Goal: Information Seeking & Learning: Learn about a topic

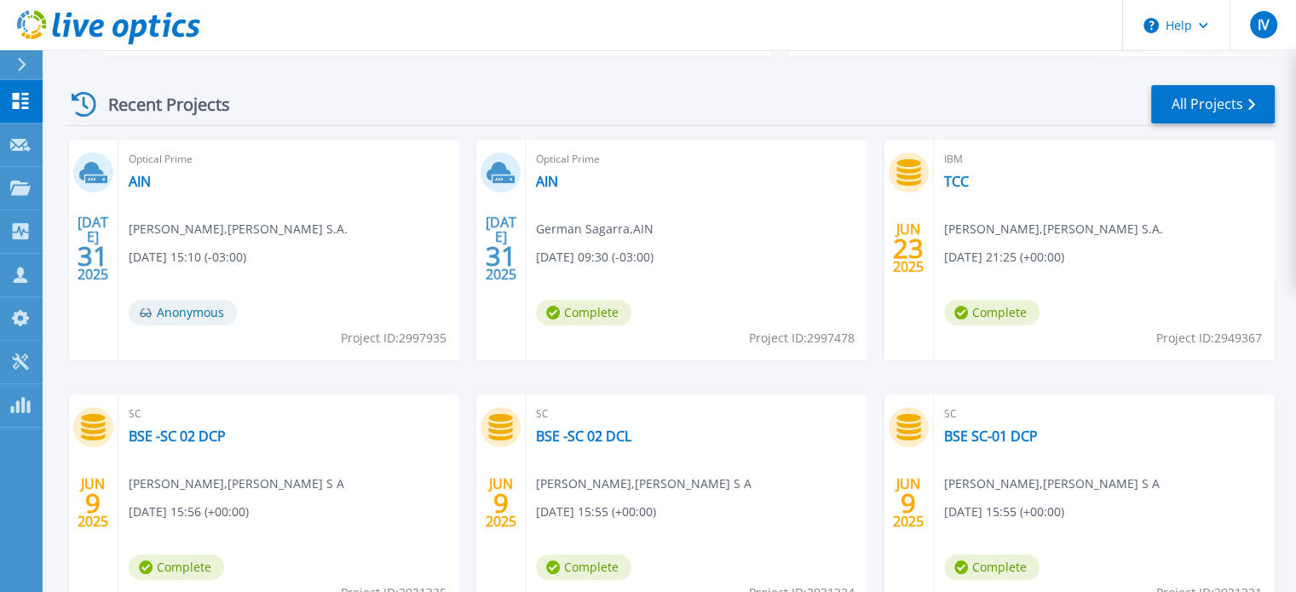
scroll to position [256, 0]
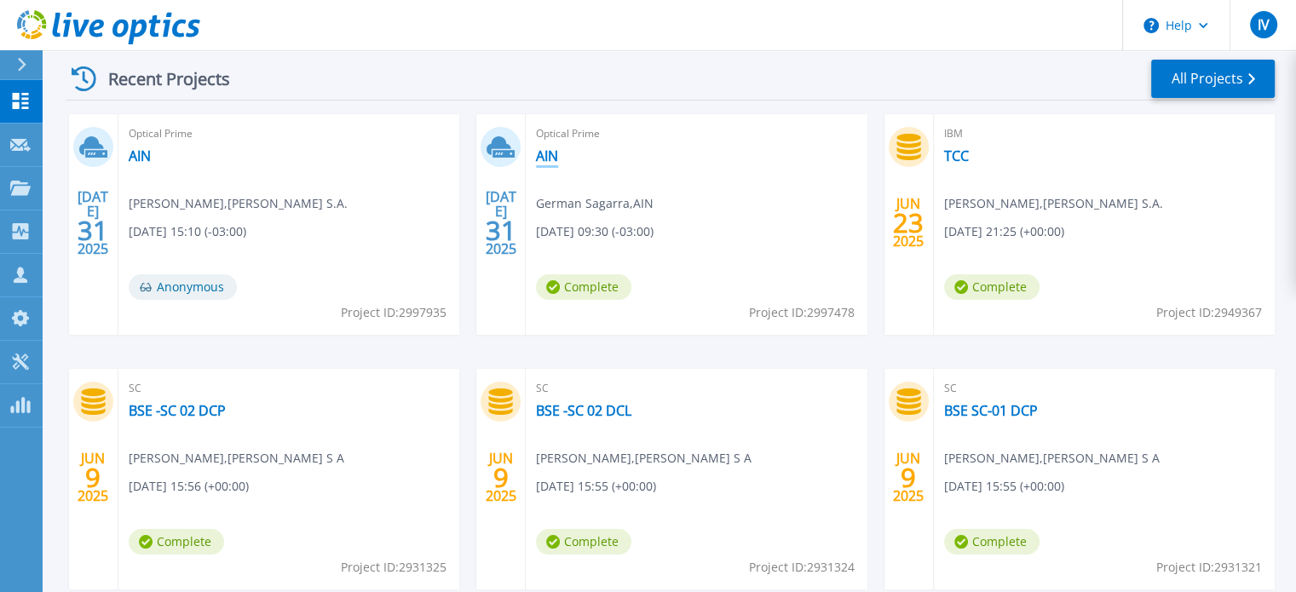
drag, startPoint x: 554, startPoint y: 153, endPoint x: 559, endPoint y: 175, distance: 21.9
click at [554, 152] on link "AIN" at bounding box center [547, 155] width 22 height 17
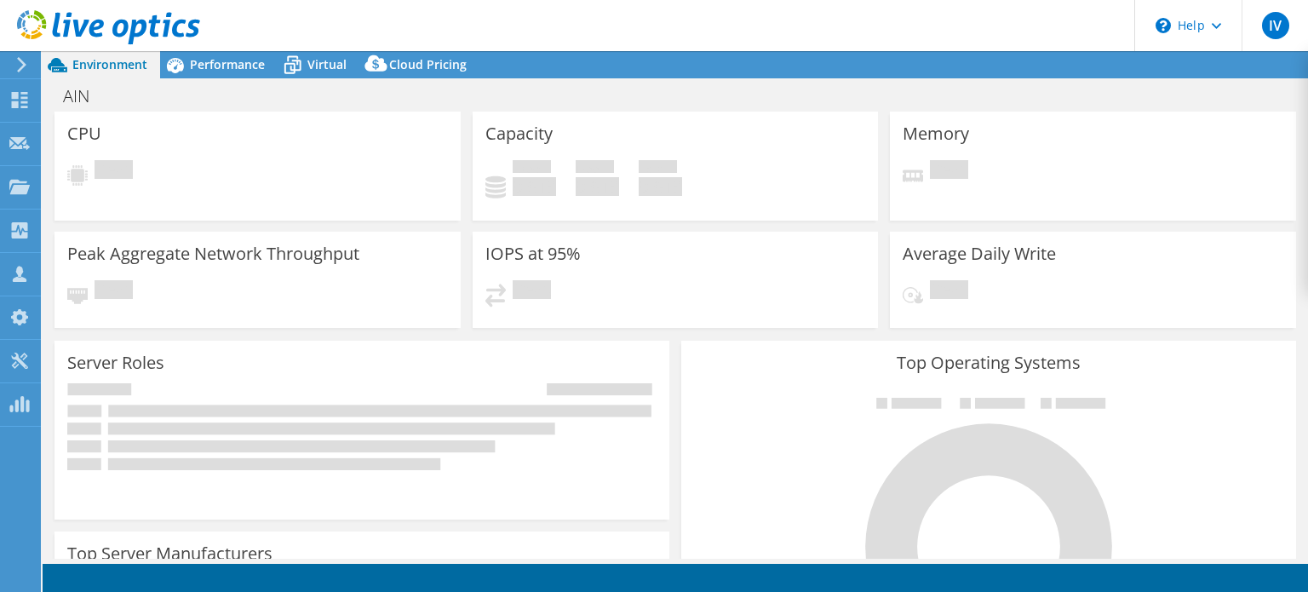
select select "SouthAmerica"
select select "USD"
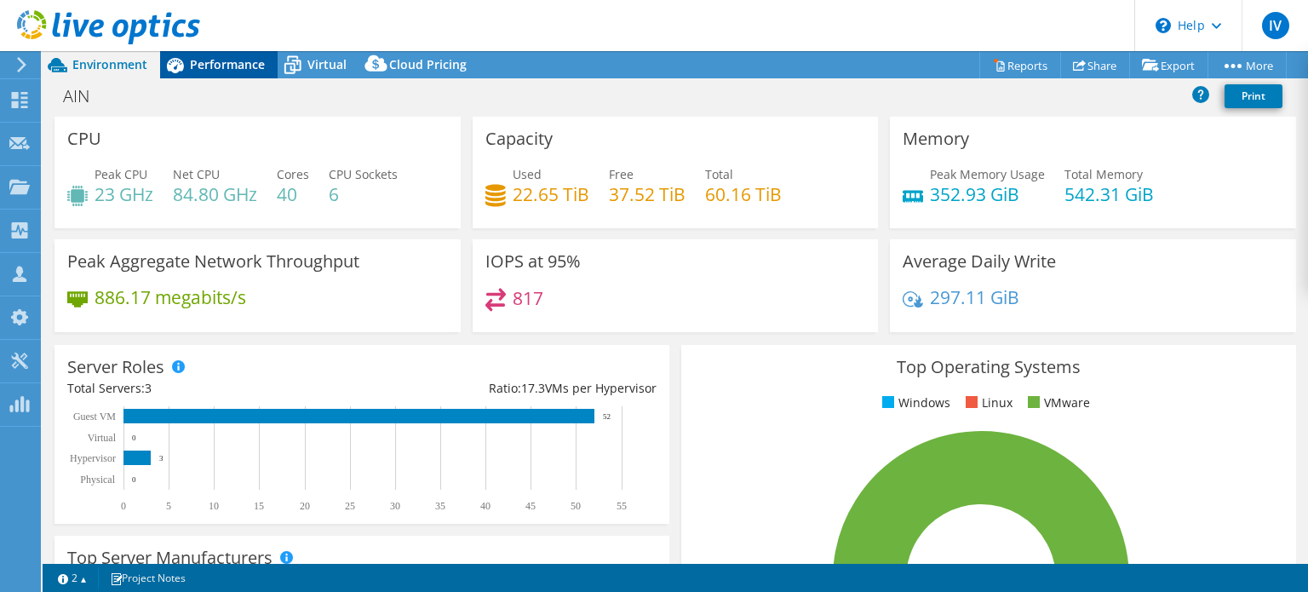
click at [221, 57] on span "Performance" at bounding box center [227, 64] width 75 height 16
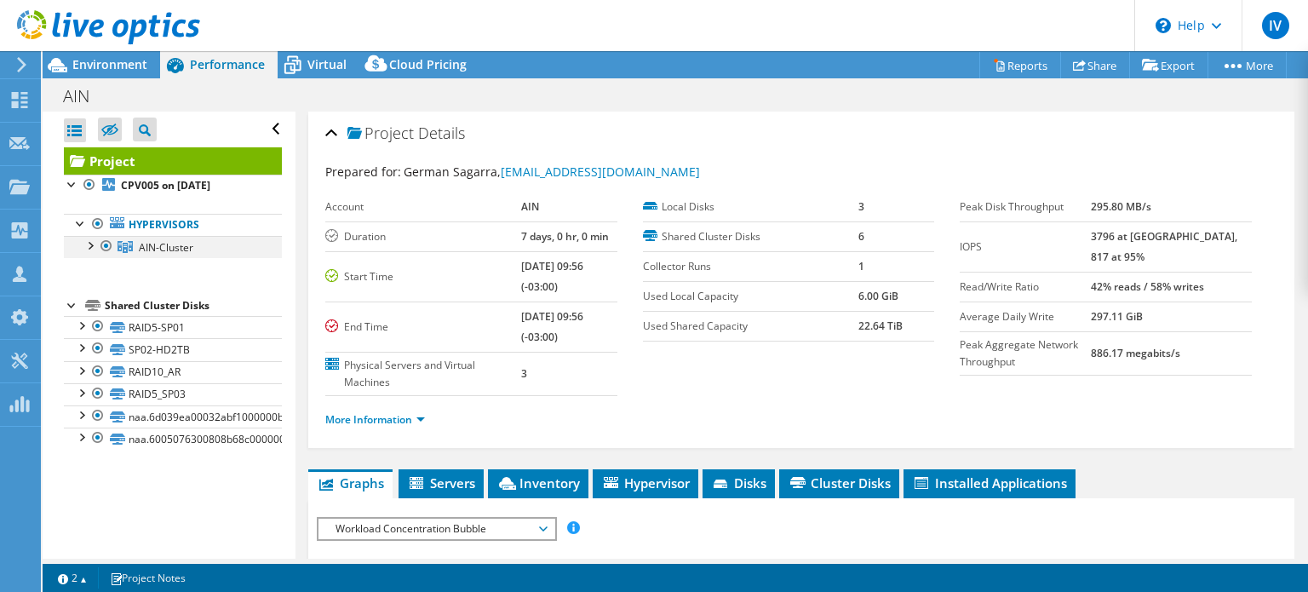
click at [89, 246] on div at bounding box center [89, 244] width 17 height 17
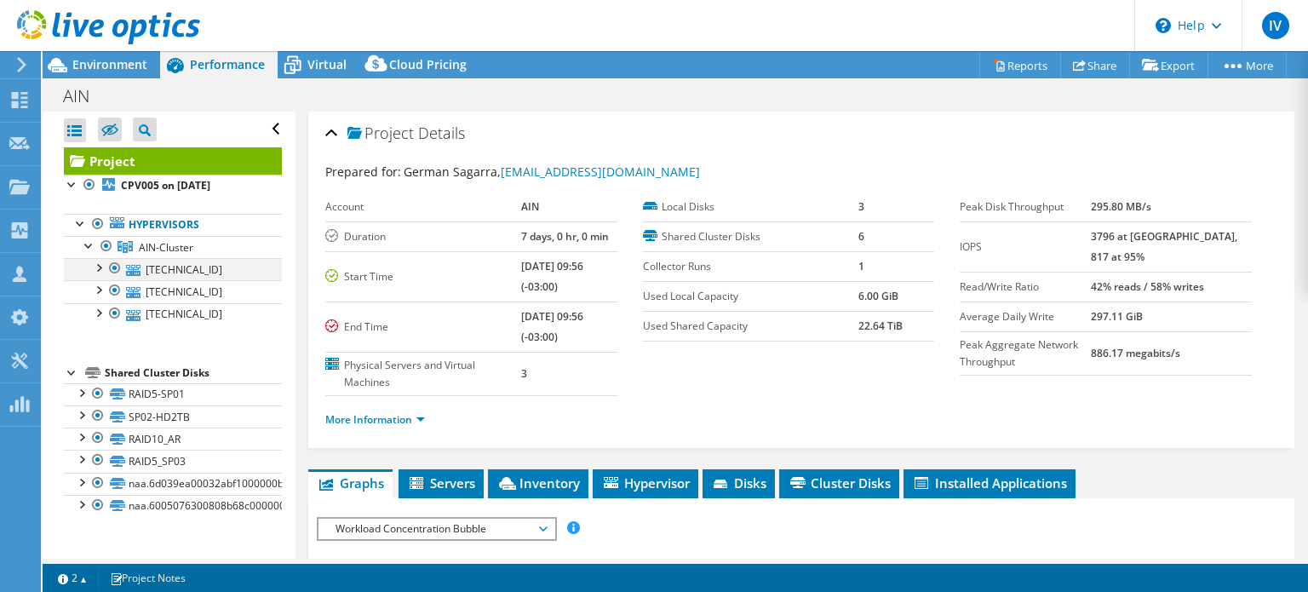
click at [99, 265] on div at bounding box center [97, 266] width 17 height 17
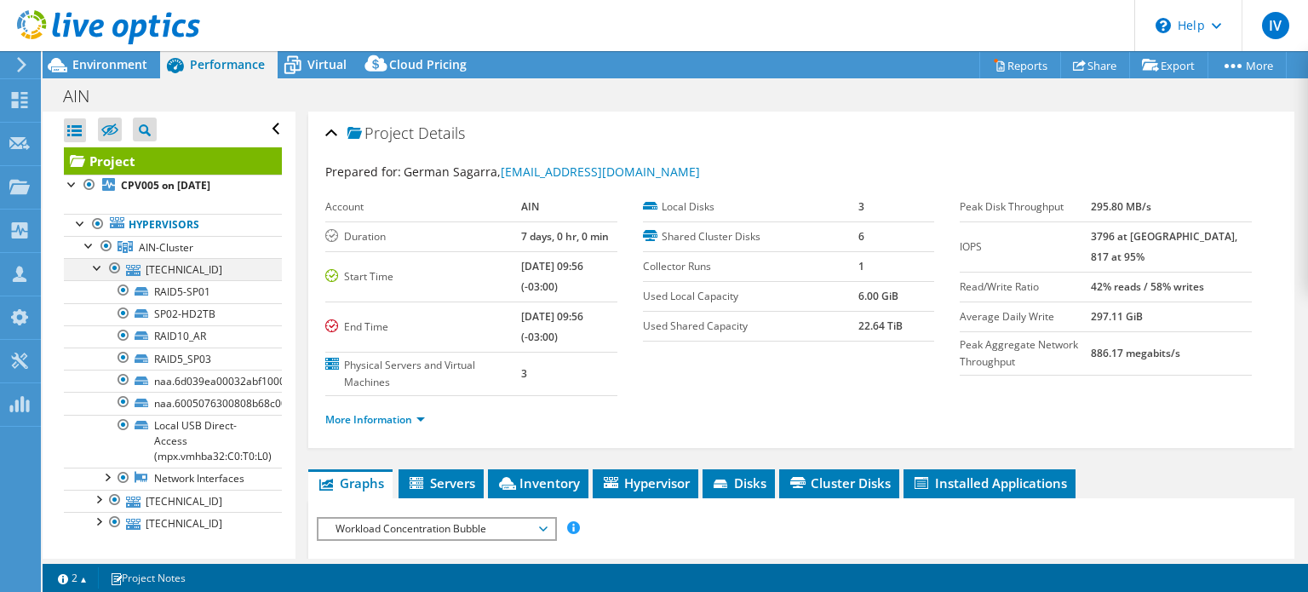
click at [95, 268] on div at bounding box center [97, 266] width 17 height 17
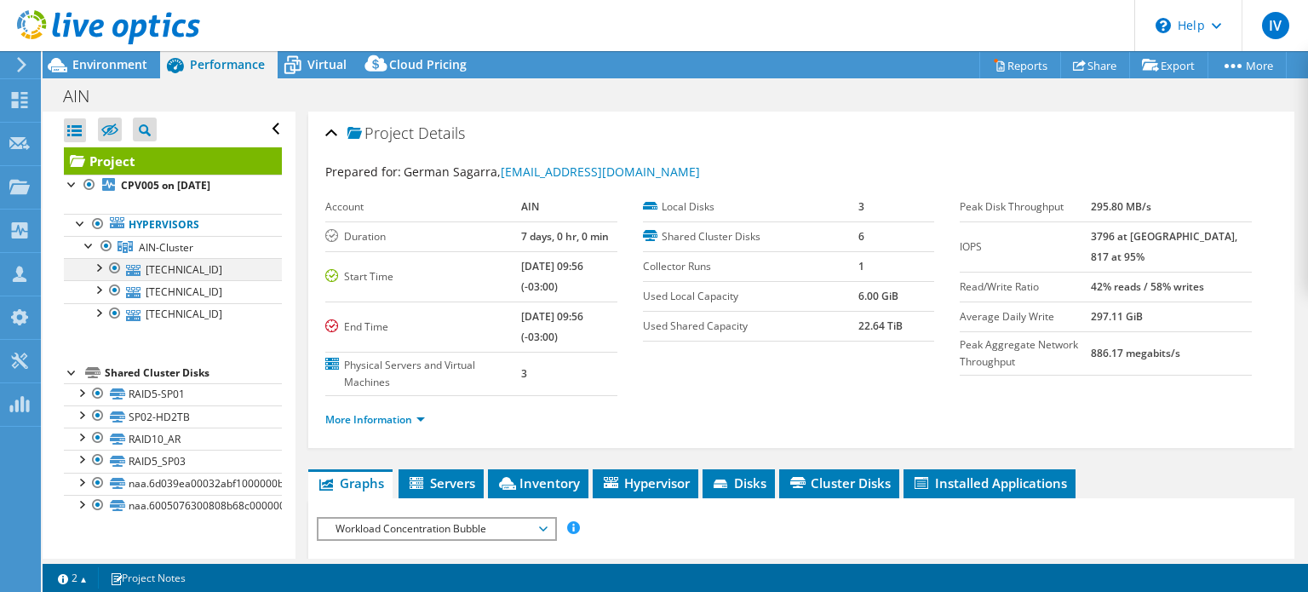
click at [101, 265] on div at bounding box center [97, 266] width 17 height 17
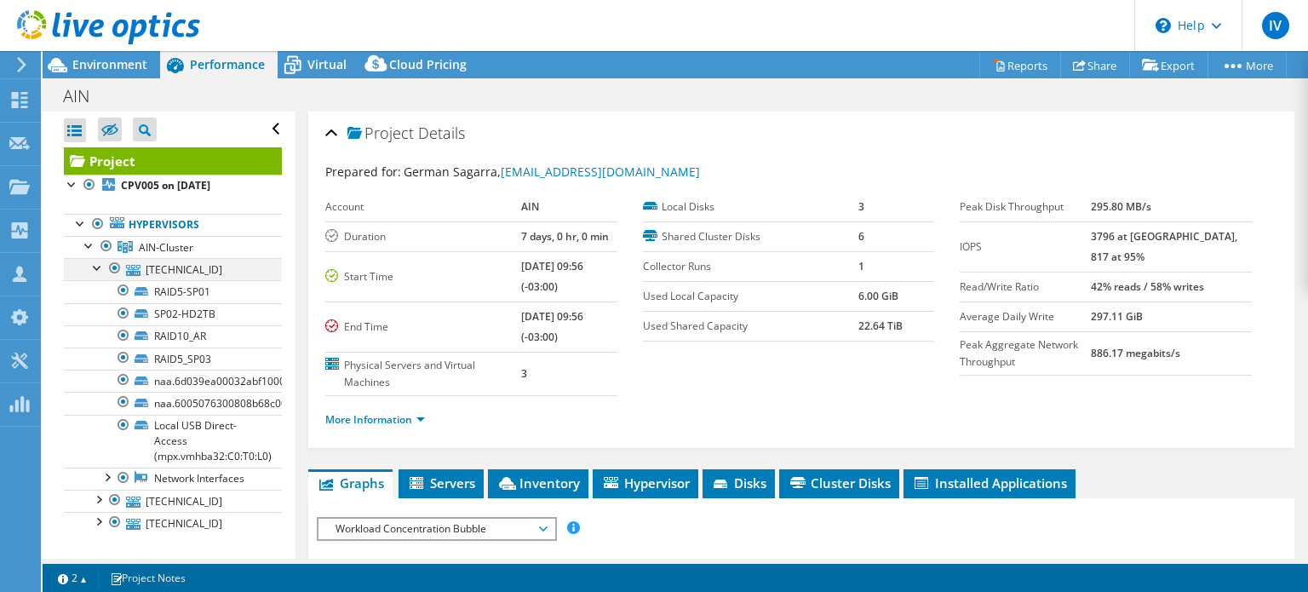
click at [95, 265] on div at bounding box center [97, 266] width 17 height 17
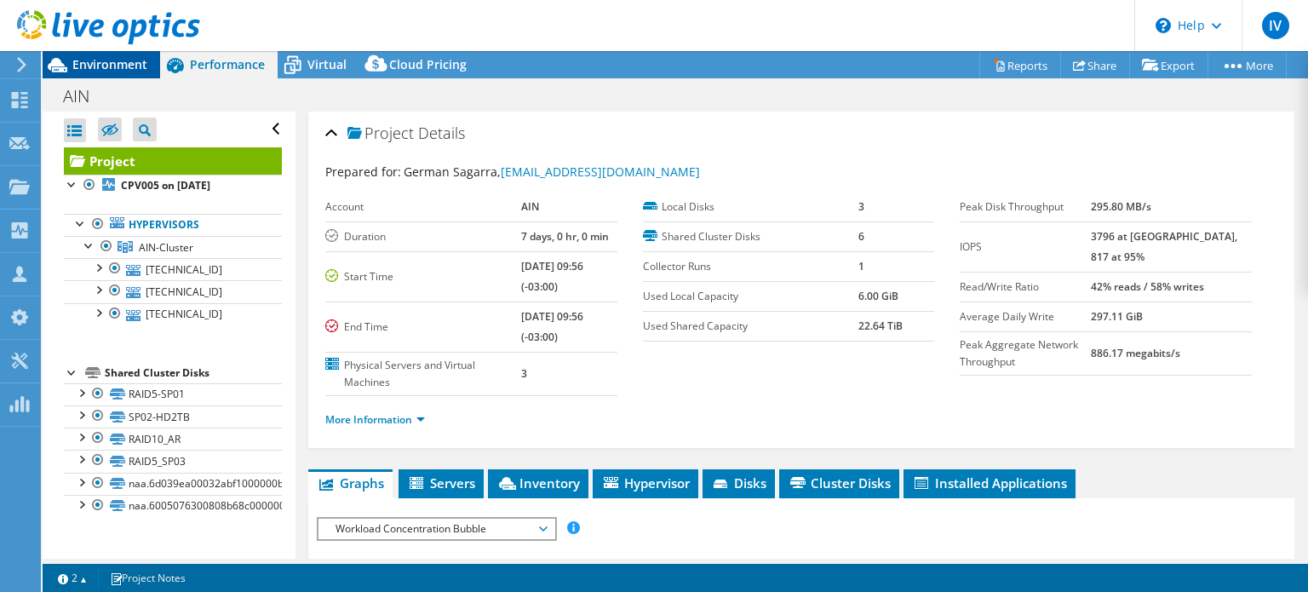
click at [134, 63] on span "Environment" at bounding box center [109, 64] width 75 height 16
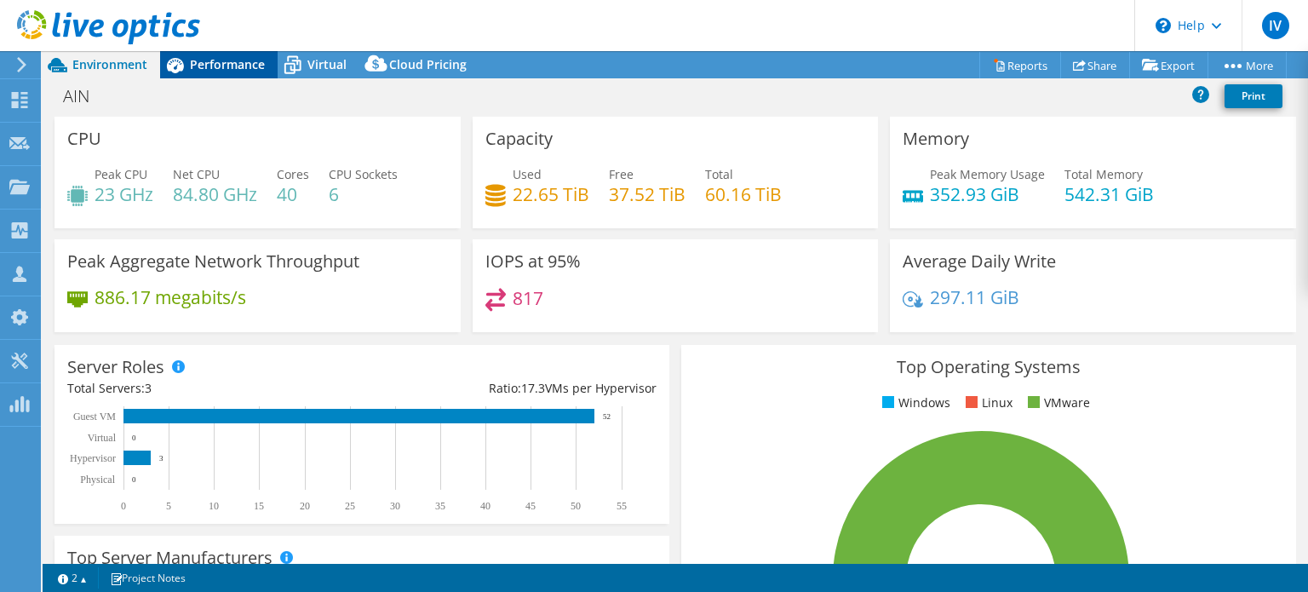
drag, startPoint x: 214, startPoint y: 59, endPoint x: 232, endPoint y: 64, distance: 18.6
click at [214, 59] on span "Performance" at bounding box center [227, 64] width 75 height 16
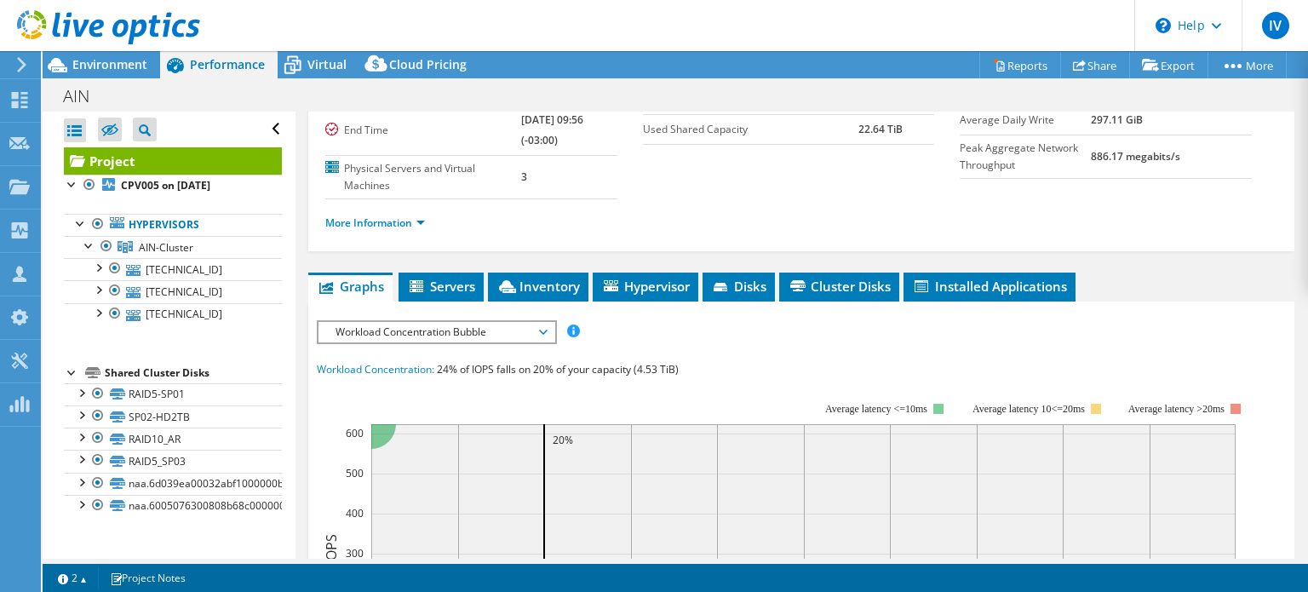
scroll to position [85, 0]
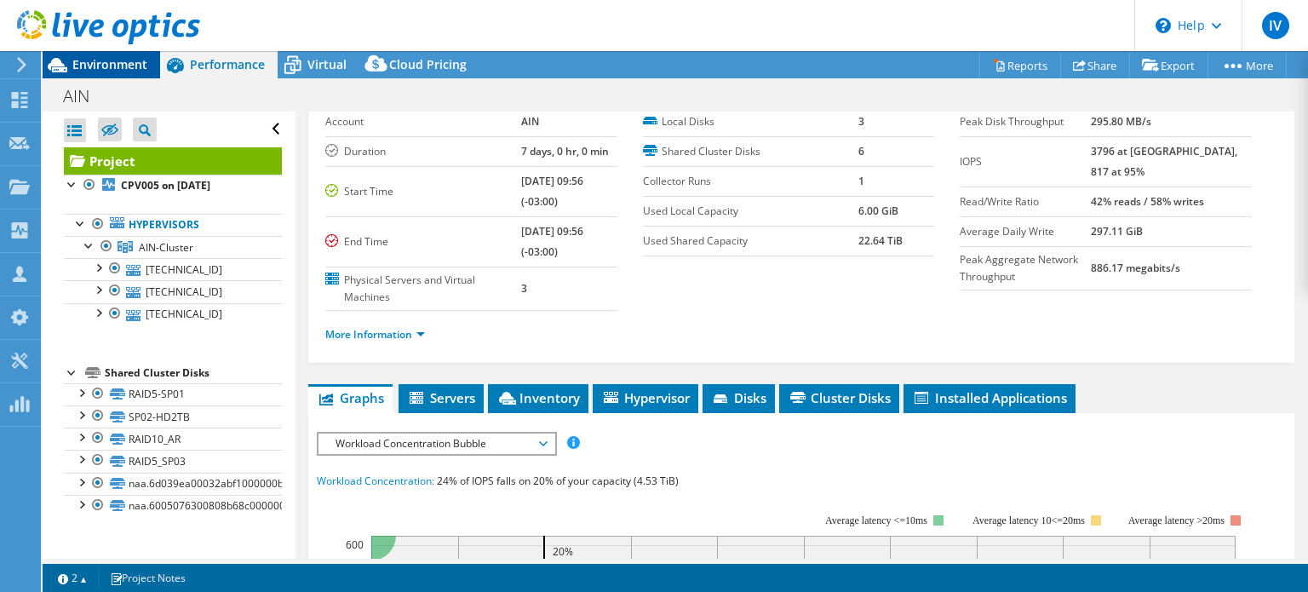
click at [95, 60] on span "Environment" at bounding box center [109, 64] width 75 height 16
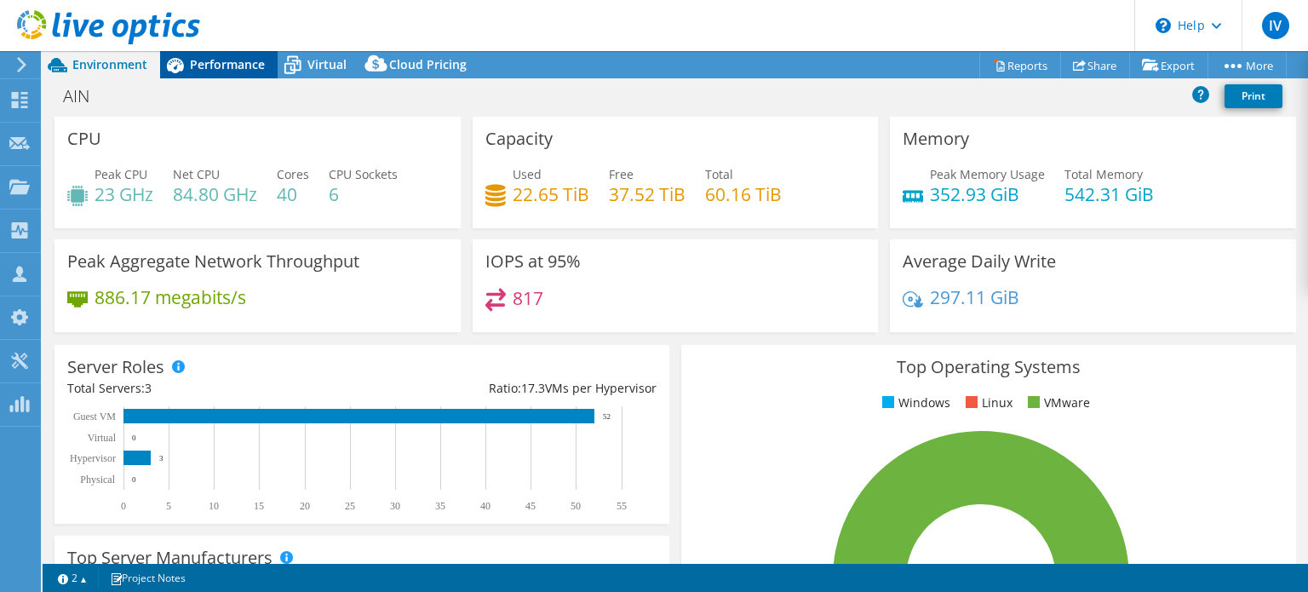
click at [183, 66] on icon at bounding box center [175, 65] width 17 height 15
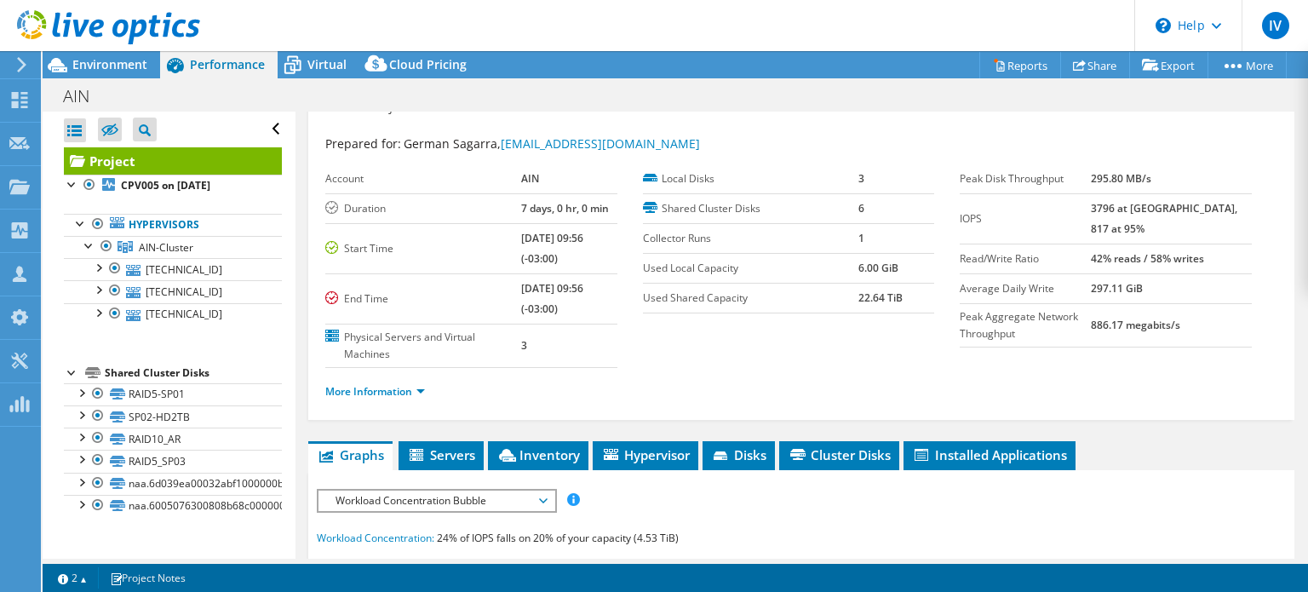
scroll to position [0, 0]
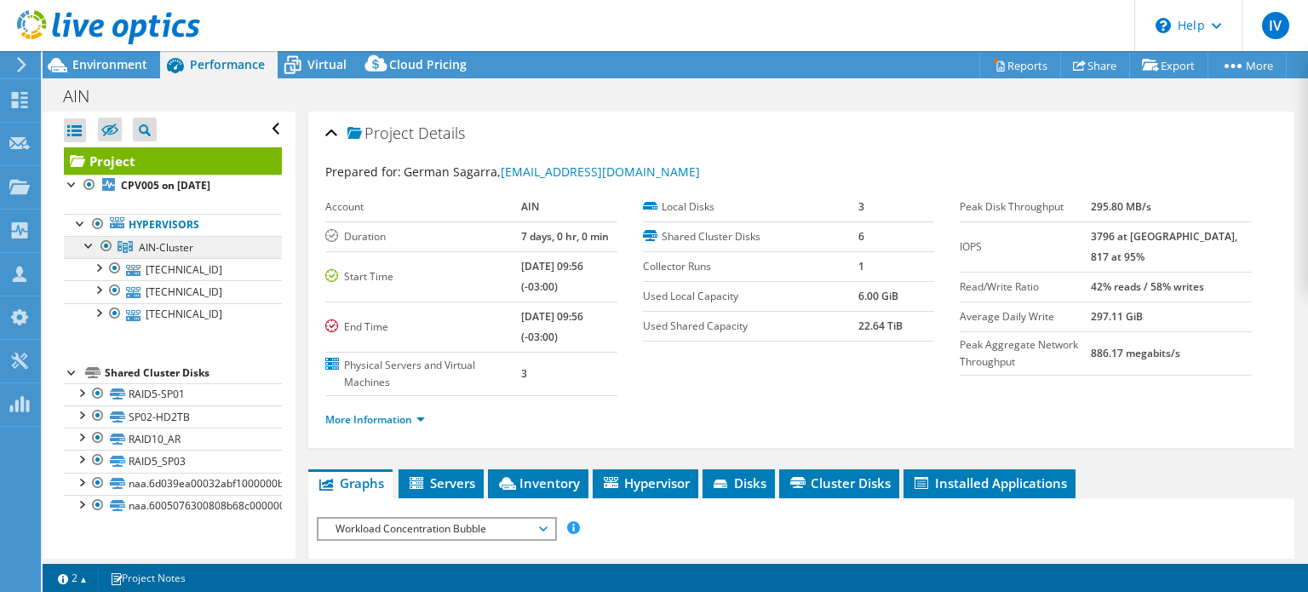
click at [143, 248] on span "AIN-Cluster" at bounding box center [166, 247] width 55 height 14
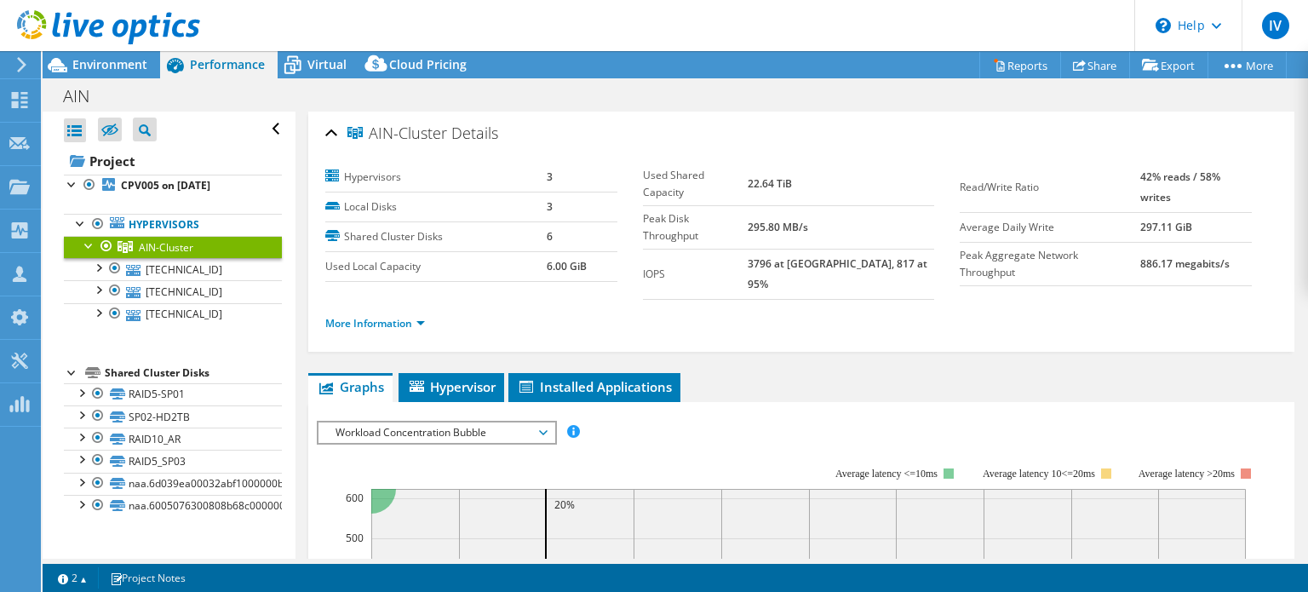
scroll to position [256, 0]
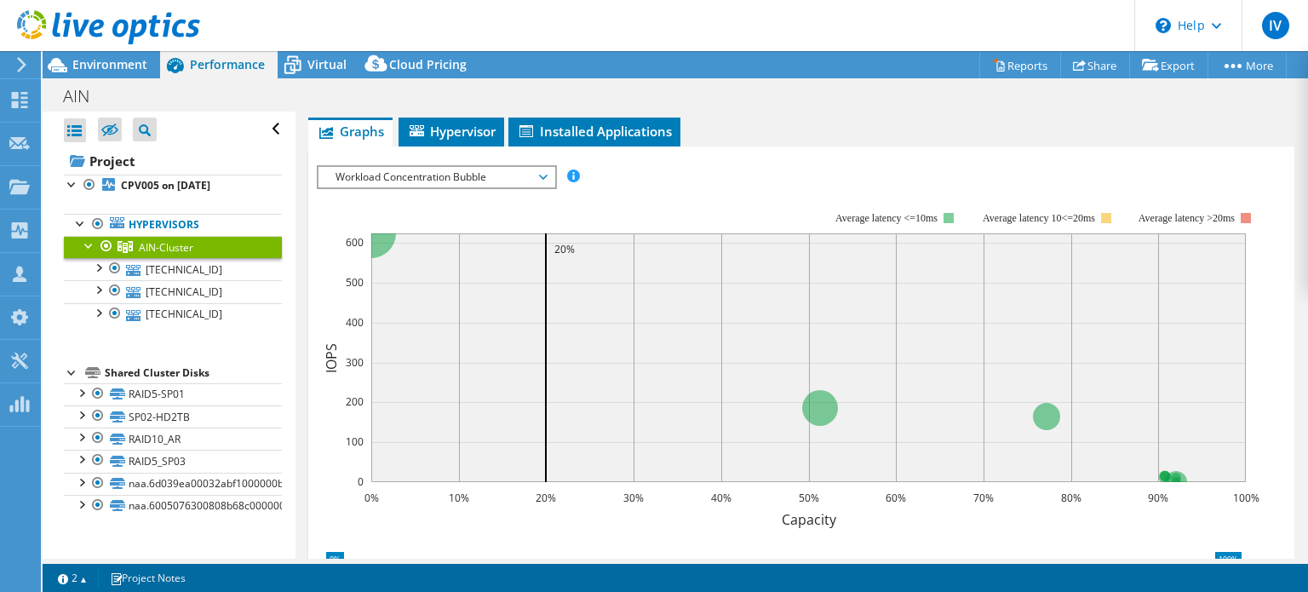
click at [436, 188] on rect at bounding box center [788, 358] width 943 height 341
click at [465, 167] on span "Workload Concentration Bubble" at bounding box center [436, 177] width 219 height 20
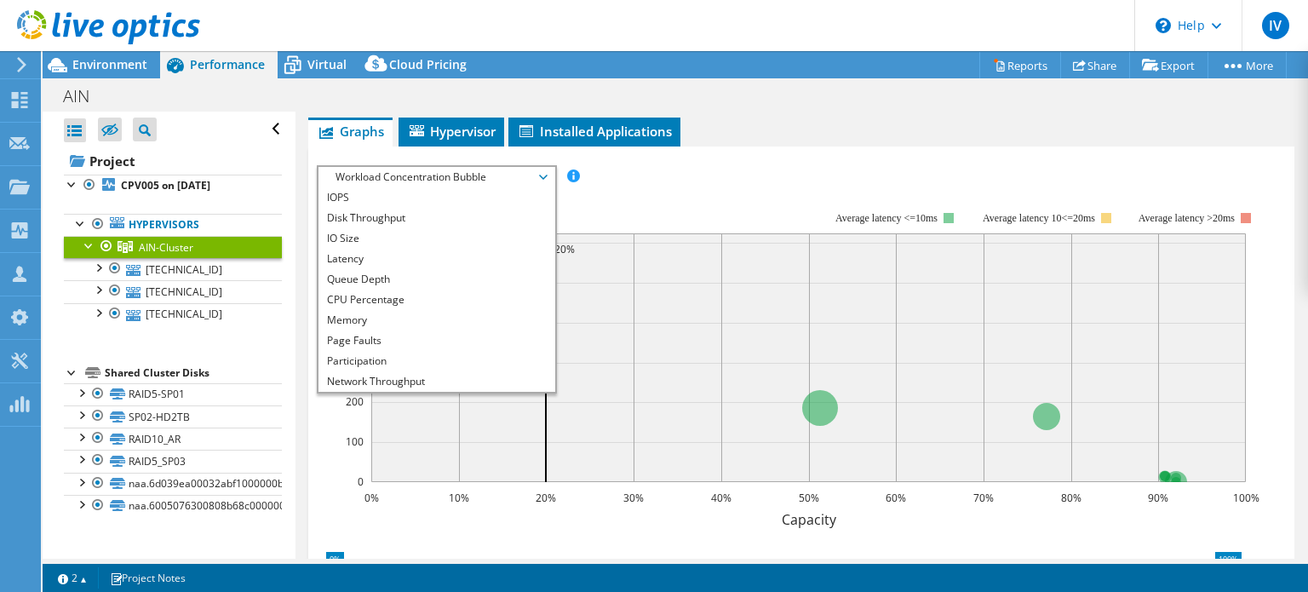
click at [675, 165] on div "IOPS Disk Throughput IO Size Latency Queue Depth CPU Percentage Memory Page Fau…" at bounding box center [801, 176] width 969 height 23
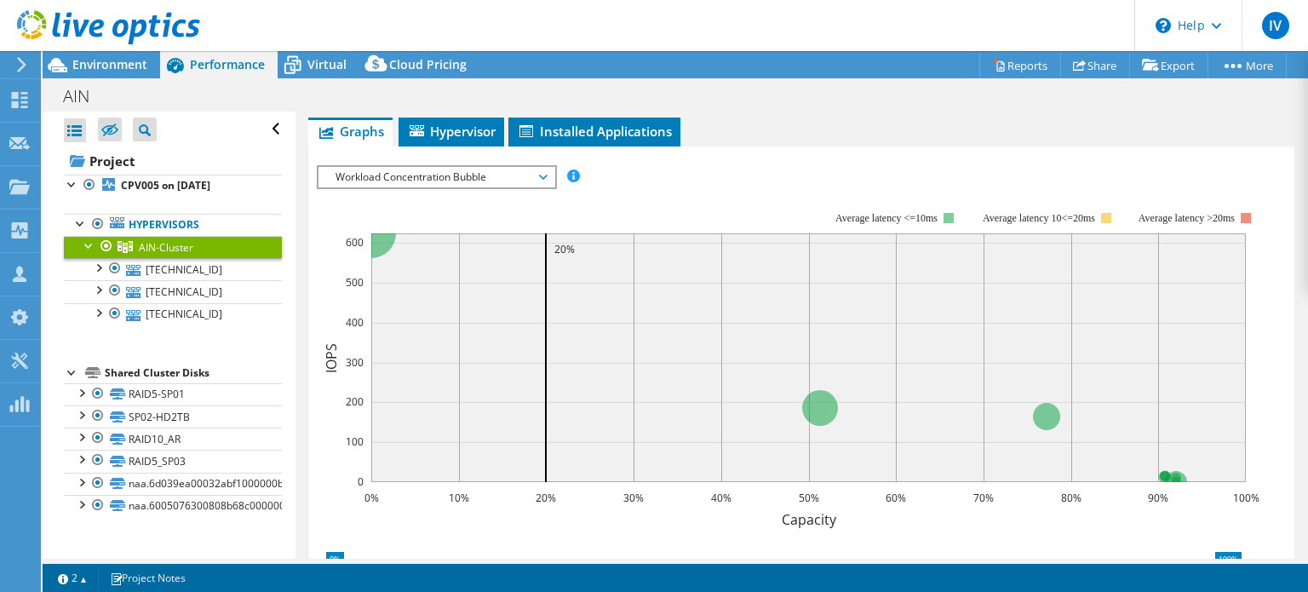
click at [161, 243] on span "AIN-Cluster" at bounding box center [166, 247] width 55 height 14
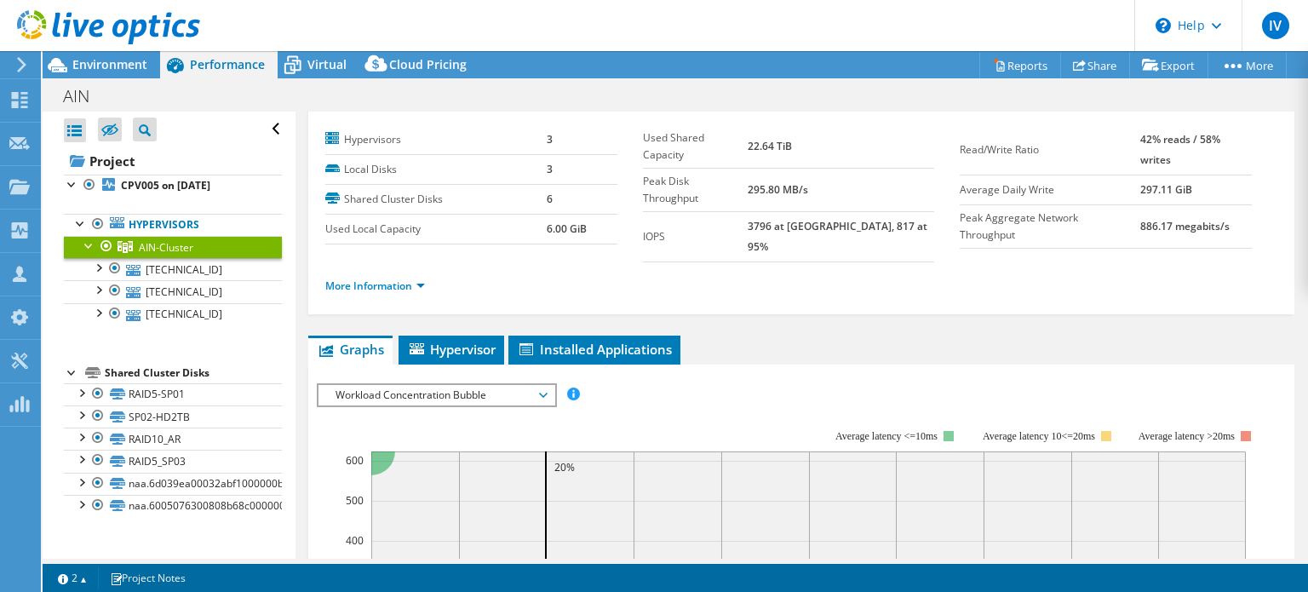
scroll to position [0, 0]
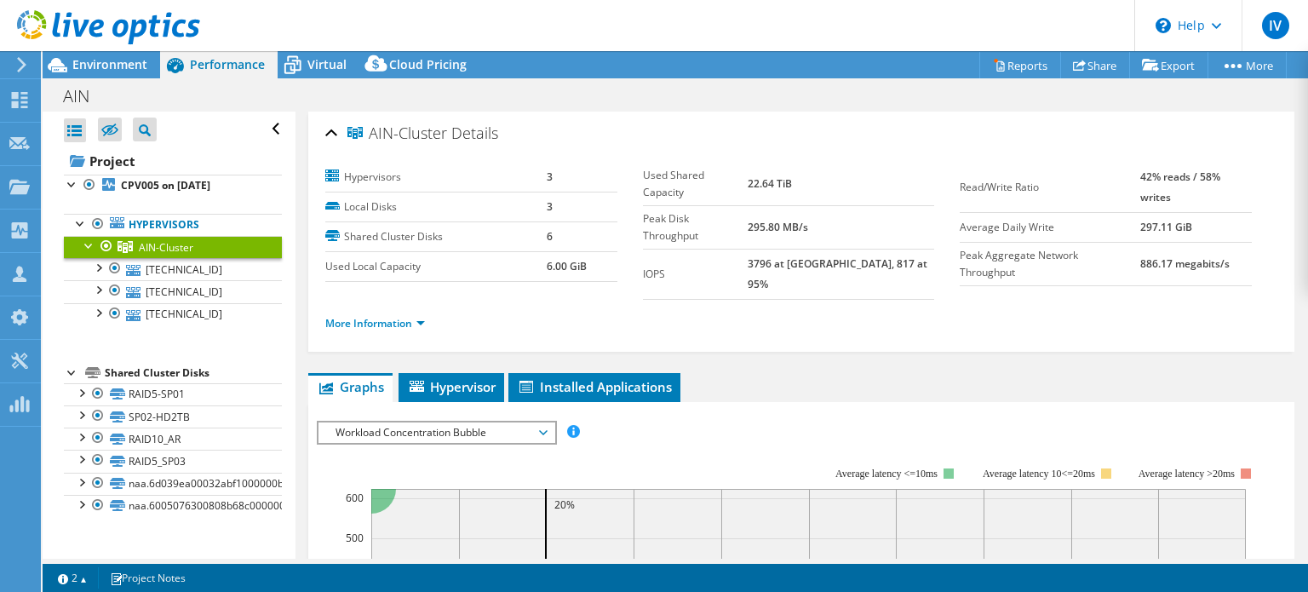
click at [442, 423] on span "Workload Concentration Bubble" at bounding box center [436, 433] width 219 height 20
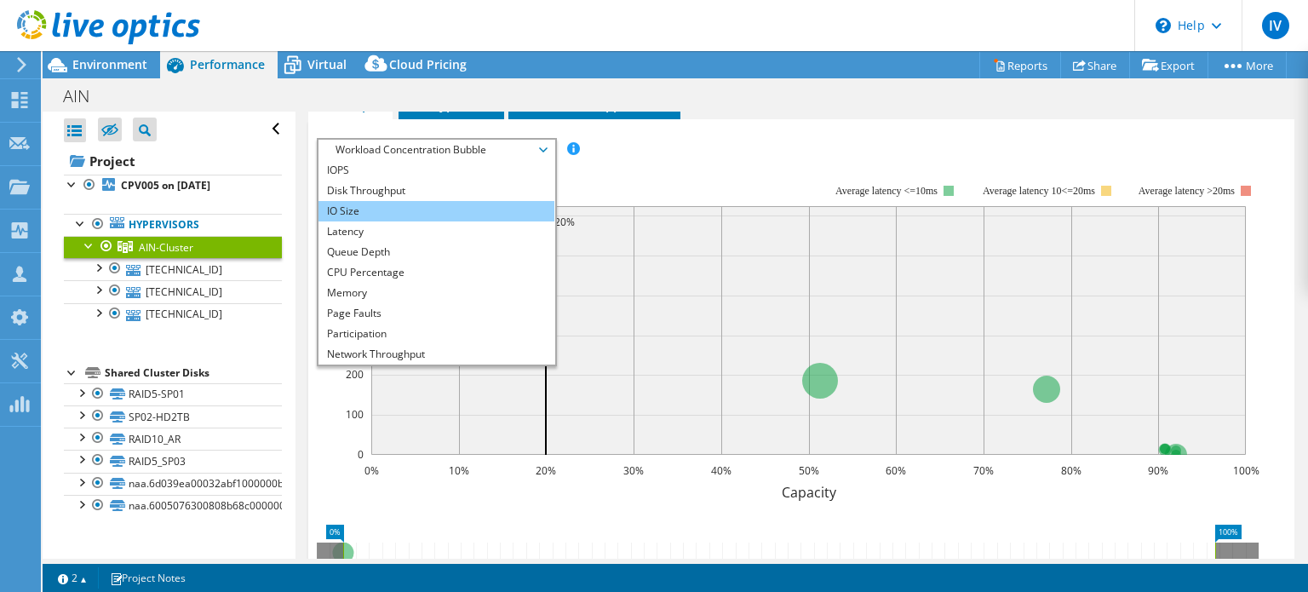
scroll to position [256, 0]
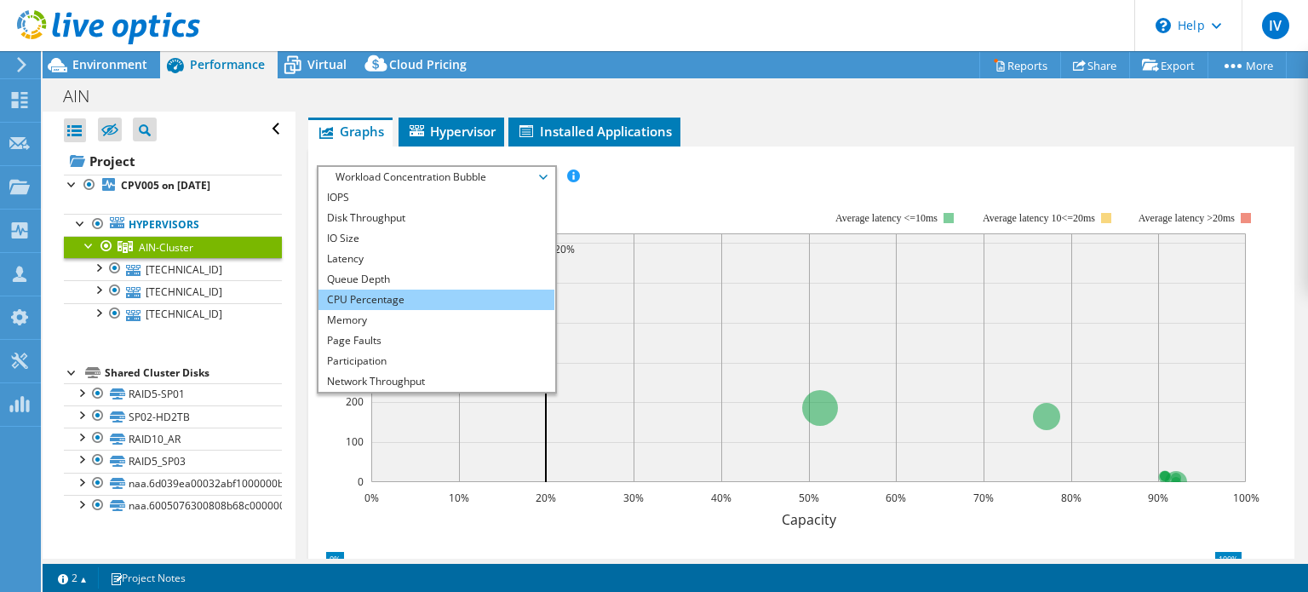
click at [427, 290] on li "CPU Percentage" at bounding box center [437, 300] width 236 height 20
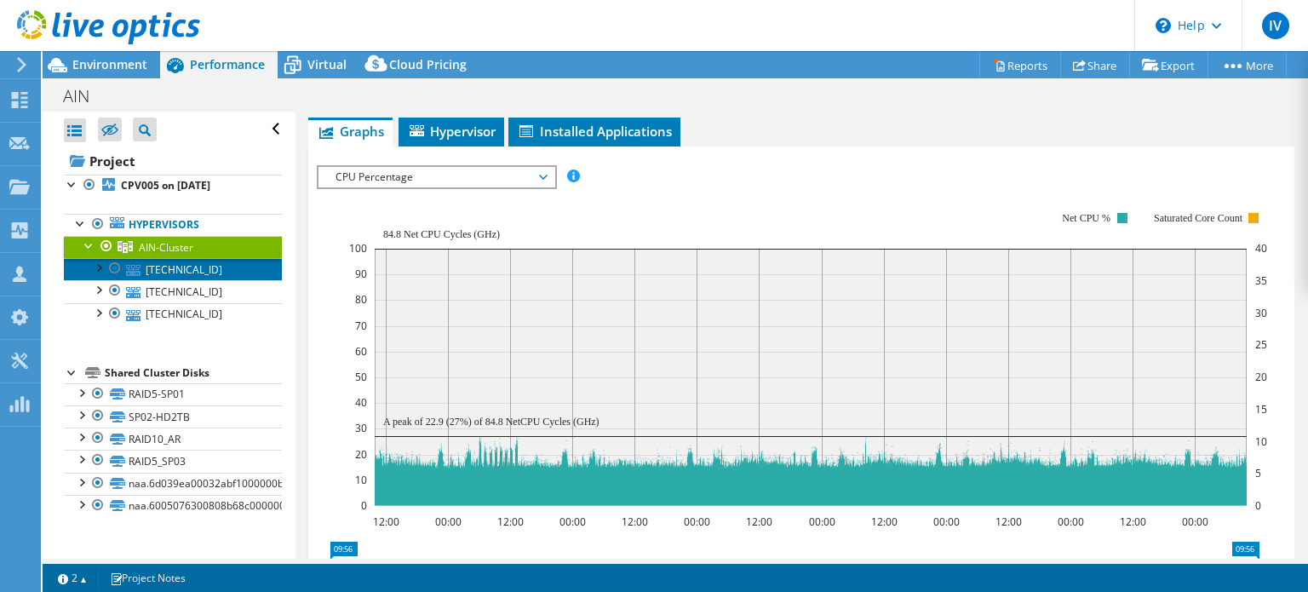
click at [191, 274] on link "[TECHNICAL_ID]" at bounding box center [173, 269] width 218 height 22
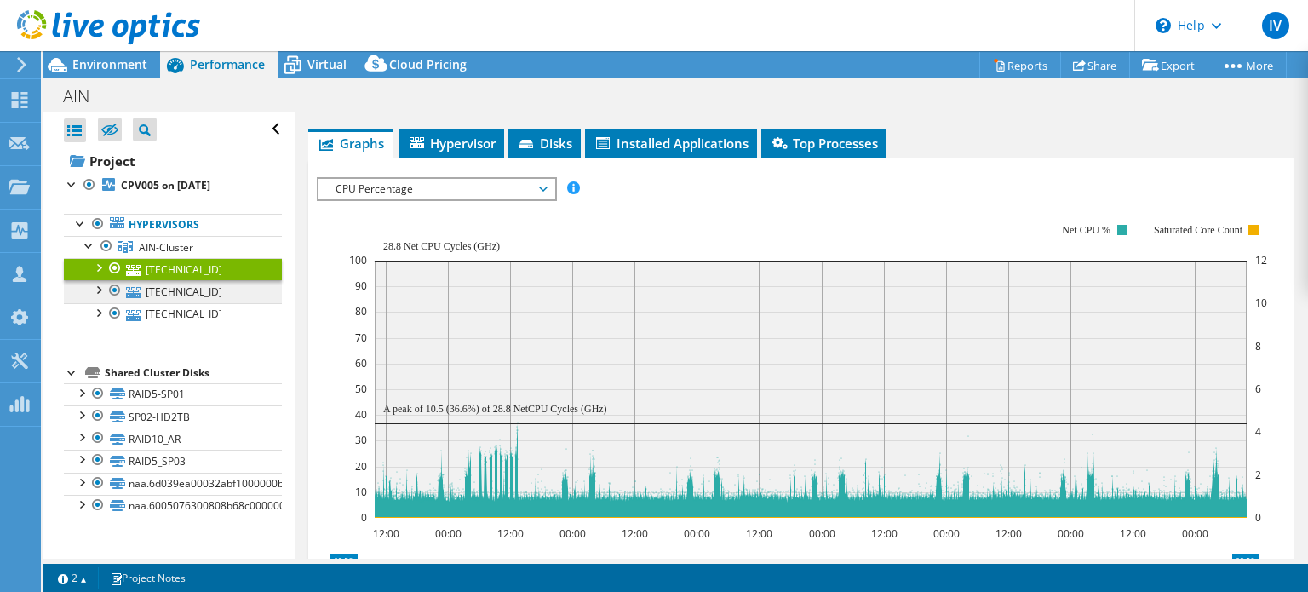
scroll to position [267, 0]
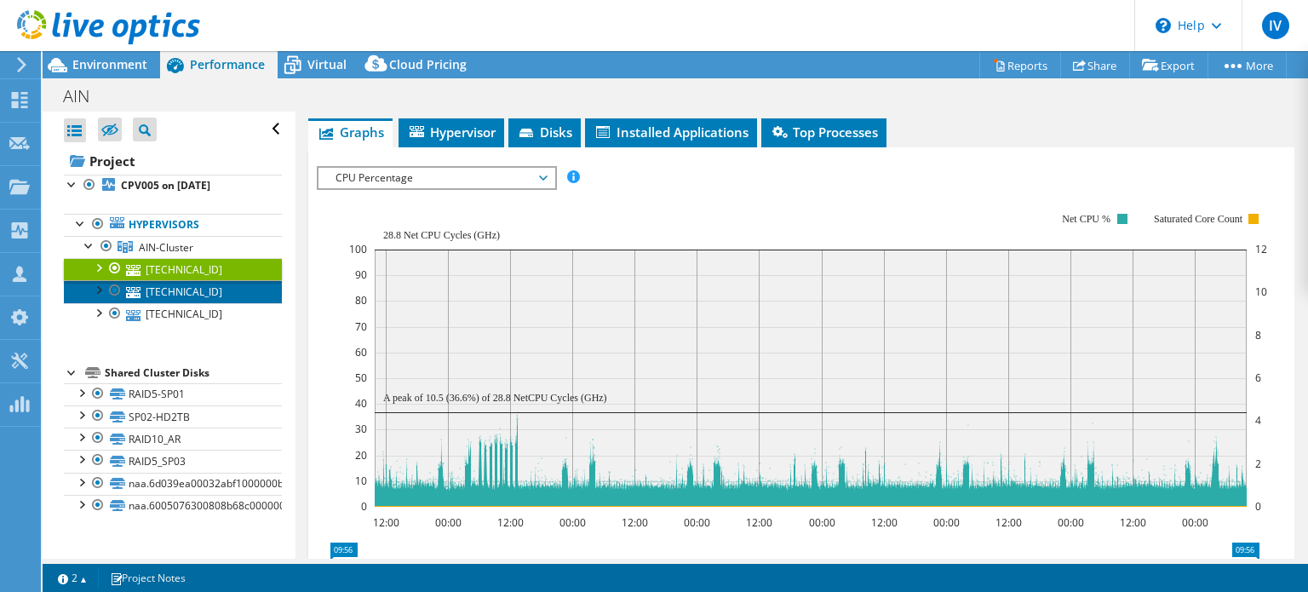
drag, startPoint x: 193, startPoint y: 288, endPoint x: 202, endPoint y: 290, distance: 9.5
click at [193, 288] on link "[TECHNICAL_ID]" at bounding box center [173, 291] width 218 height 22
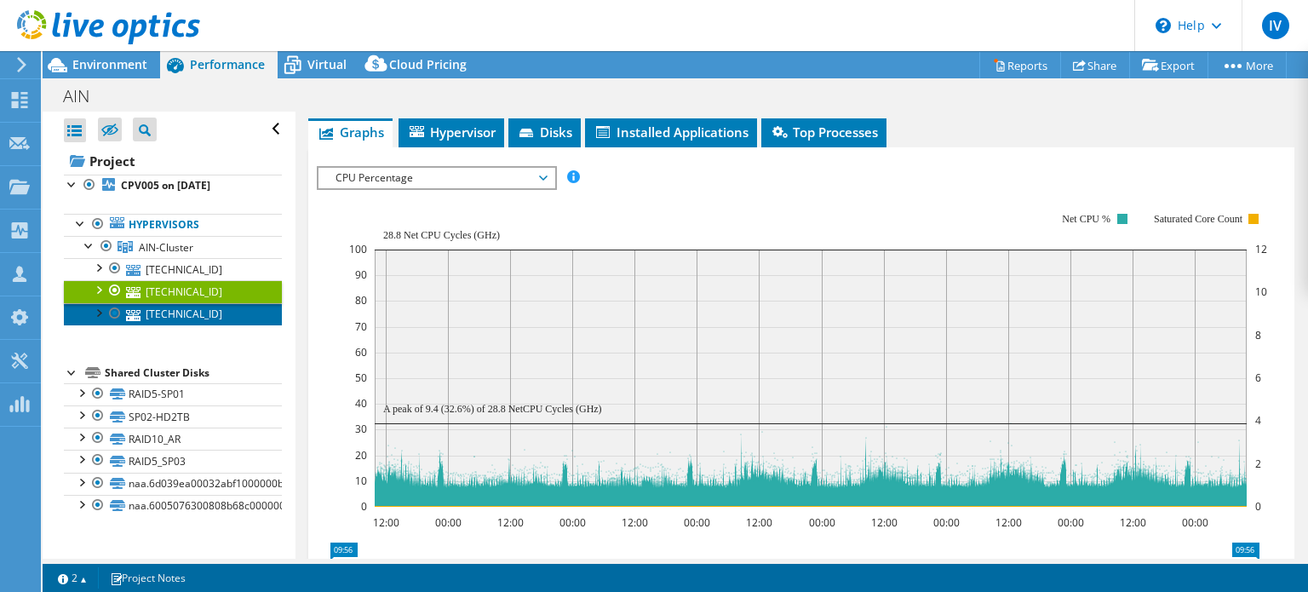
click at [173, 316] on link "[TECHNICAL_ID]" at bounding box center [173, 314] width 218 height 22
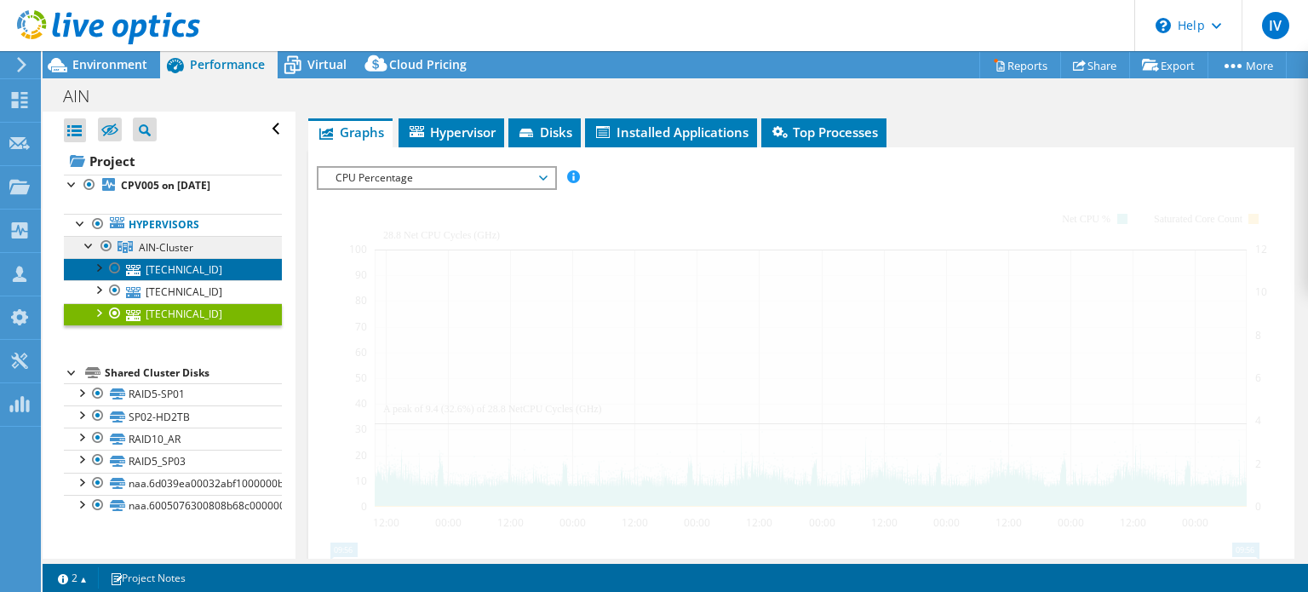
click at [181, 269] on link "[TECHNICAL_ID]" at bounding box center [173, 269] width 218 height 22
click at [167, 245] on span "AIN-Cluster" at bounding box center [166, 247] width 55 height 14
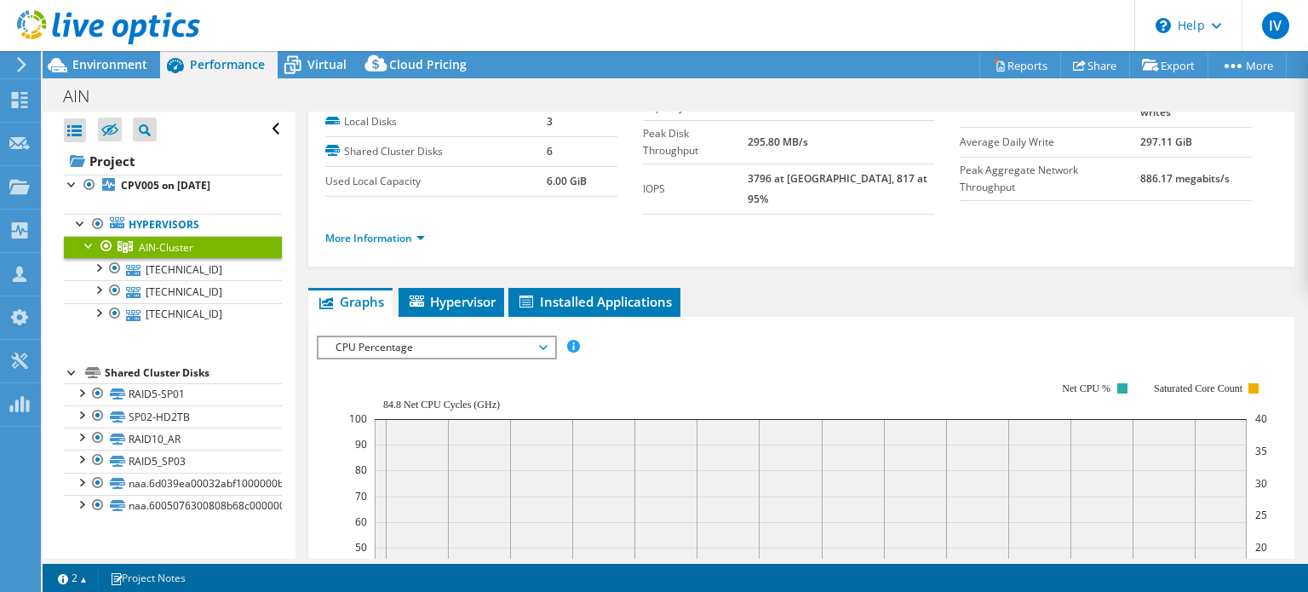
scroll to position [170, 0]
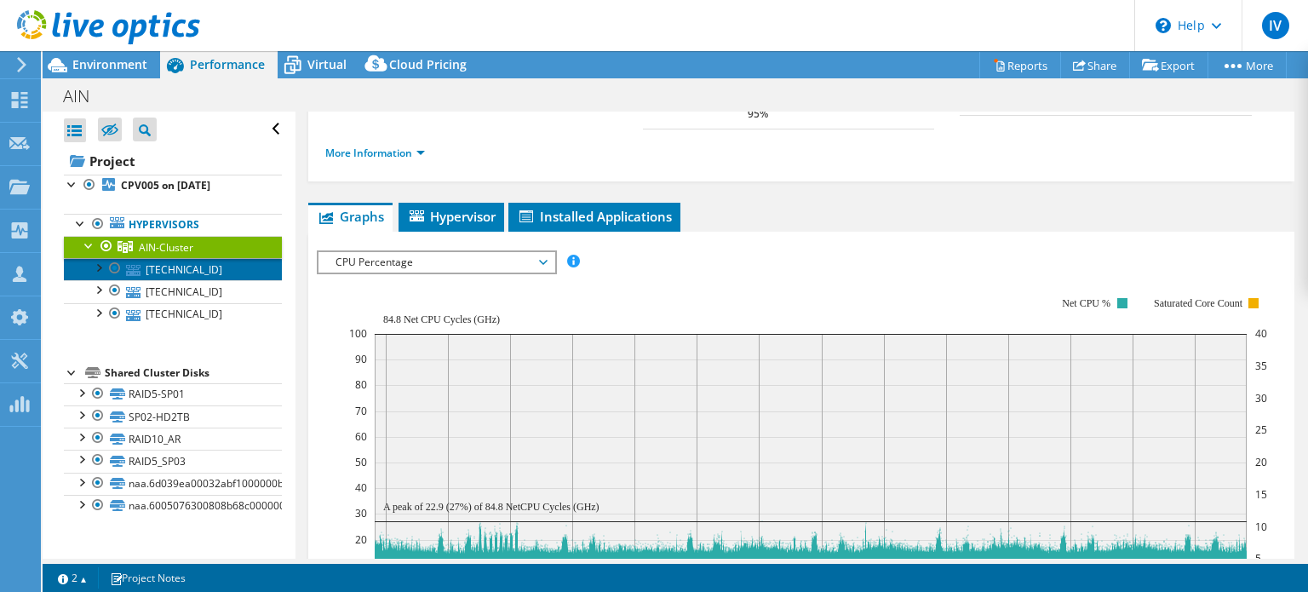
drag, startPoint x: 179, startPoint y: 260, endPoint x: 187, endPoint y: 262, distance: 8.9
click at [179, 260] on link "[TECHNICAL_ID]" at bounding box center [173, 269] width 218 height 22
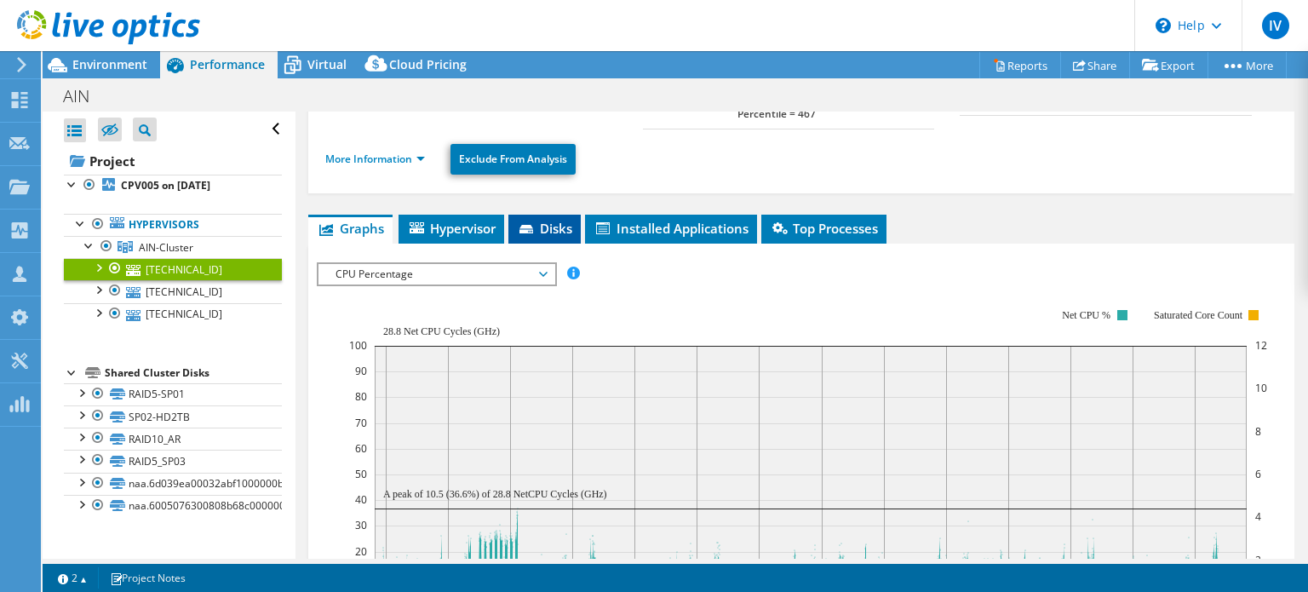
click at [572, 220] on span "Disks" at bounding box center [544, 228] width 55 height 17
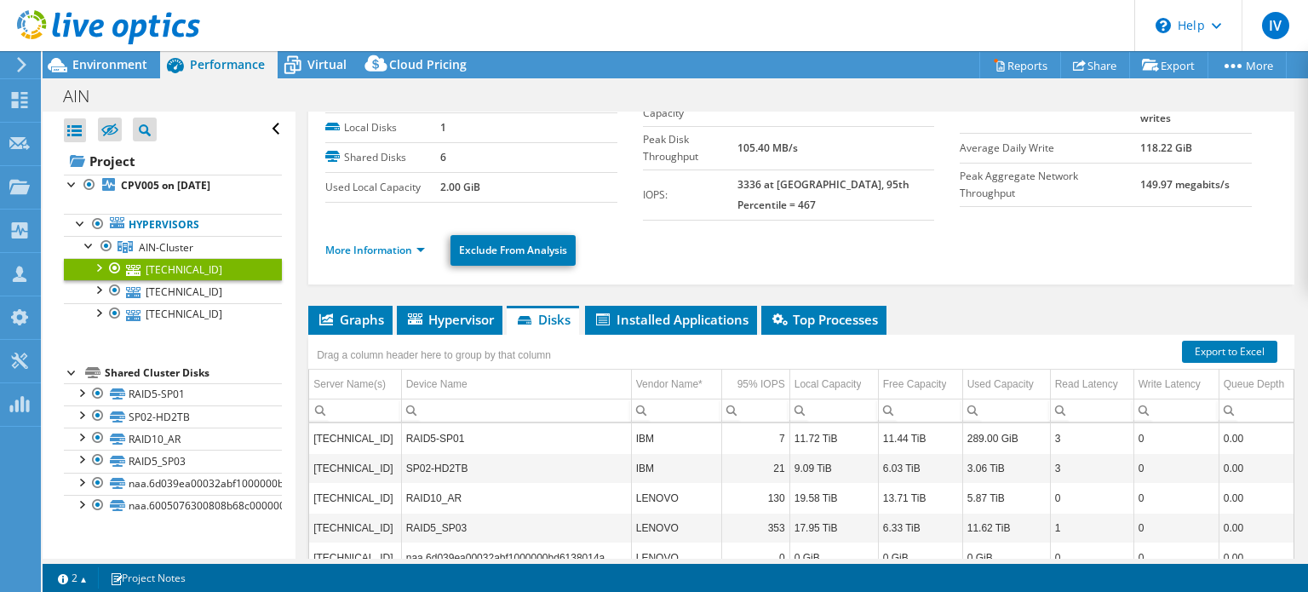
scroll to position [0, 0]
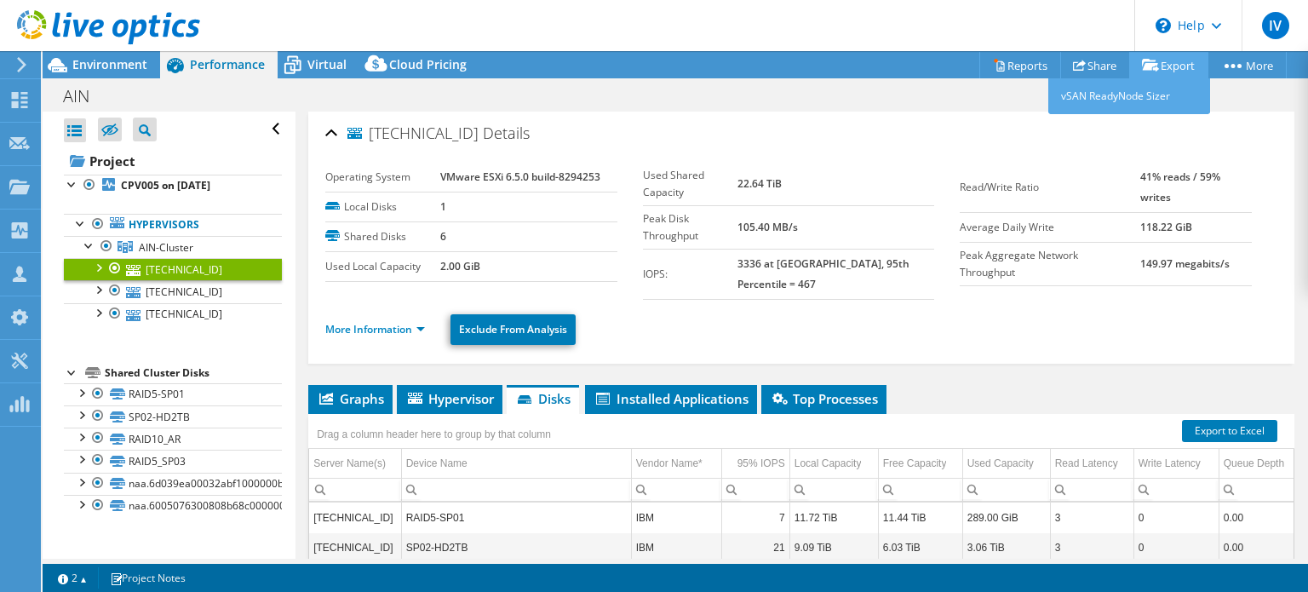
click at [1153, 59] on icon at bounding box center [1150, 65] width 17 height 13
click at [1119, 101] on link "vSAN ReadyNode Sizer" at bounding box center [1130, 96] width 162 height 36
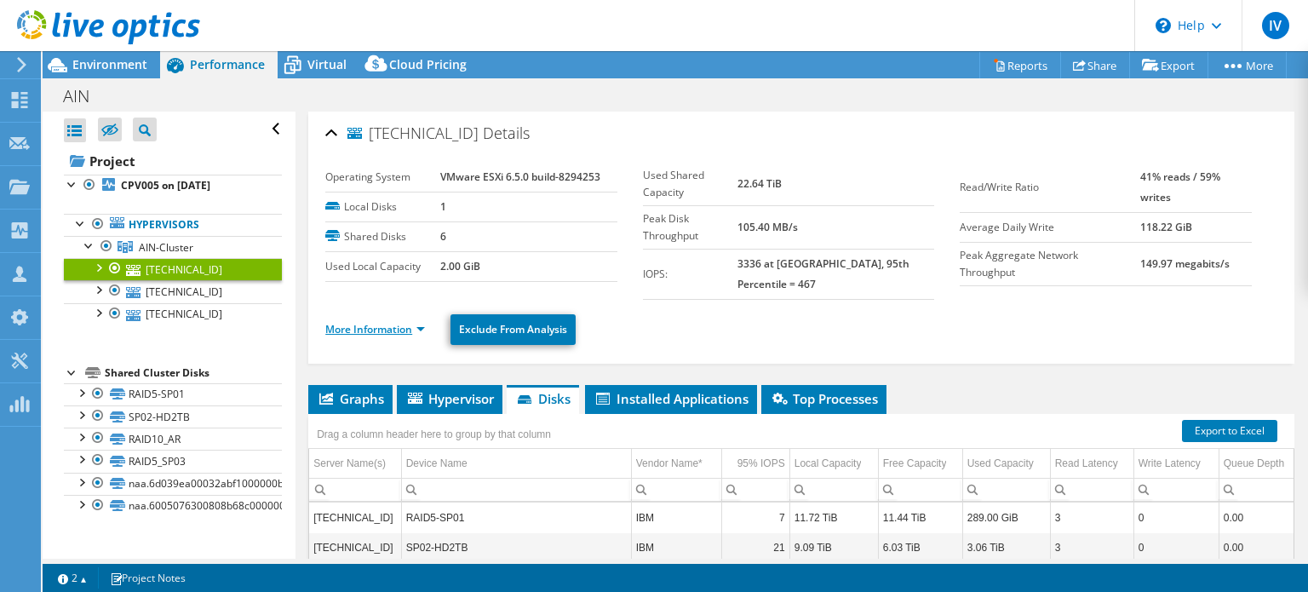
click at [373, 322] on link "More Information" at bounding box center [375, 329] width 100 height 14
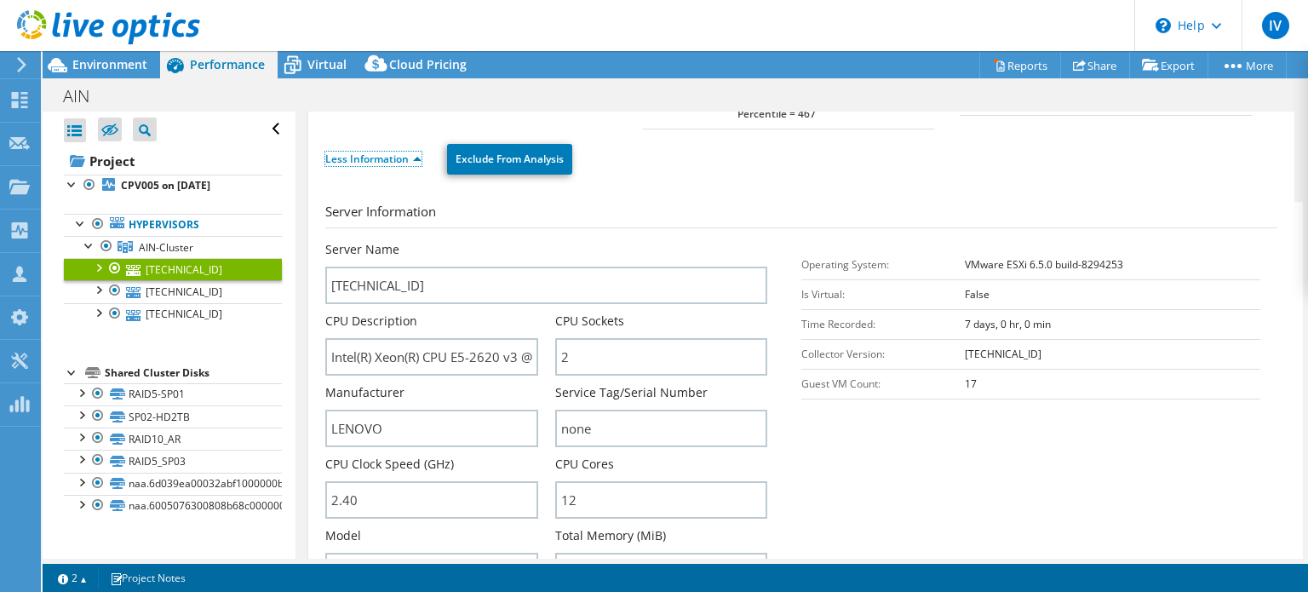
scroll to position [256, 0]
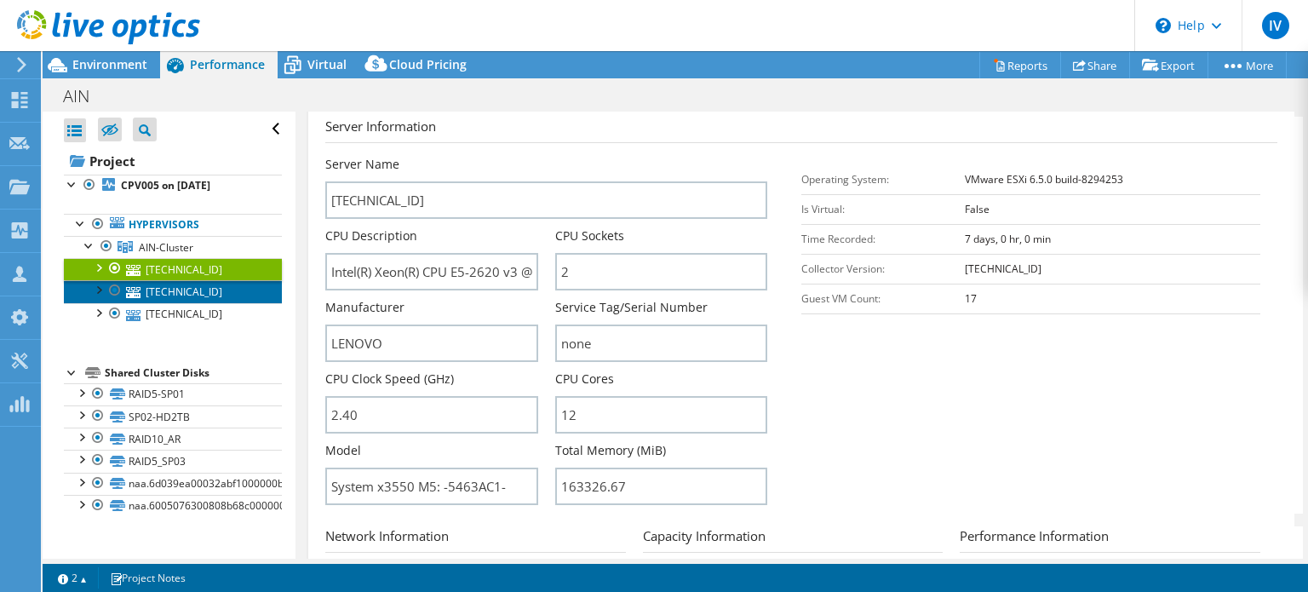
click at [179, 291] on link "[TECHNICAL_ID]" at bounding box center [173, 291] width 218 height 22
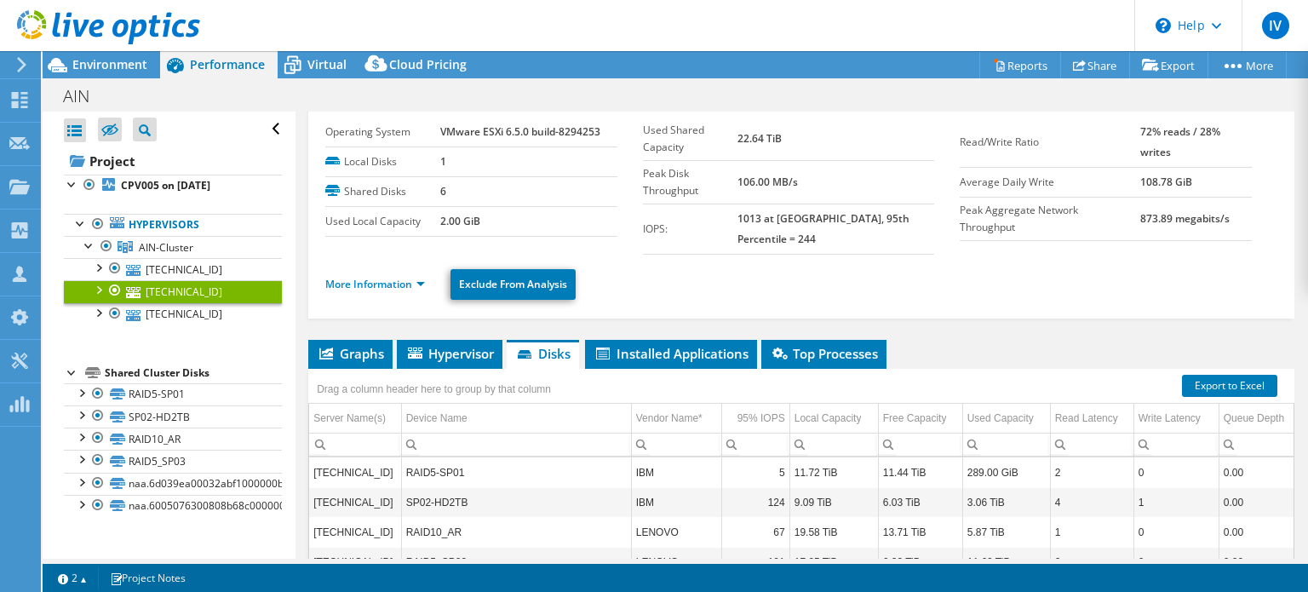
scroll to position [0, 0]
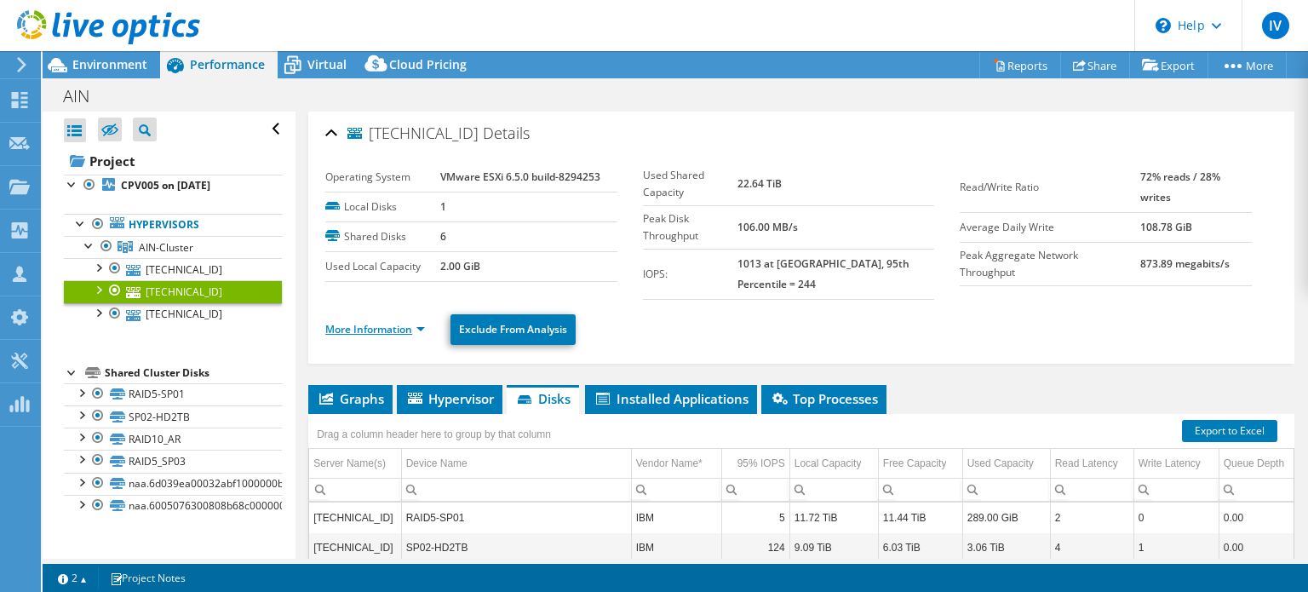
click at [396, 322] on link "More Information" at bounding box center [375, 329] width 100 height 14
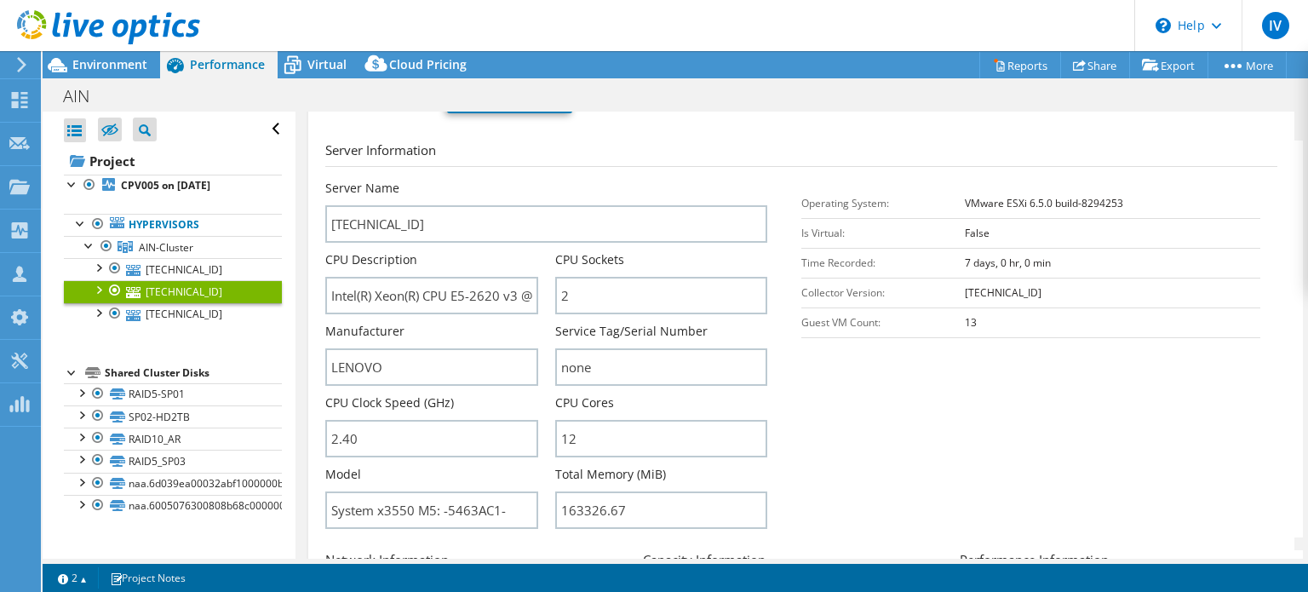
scroll to position [256, 0]
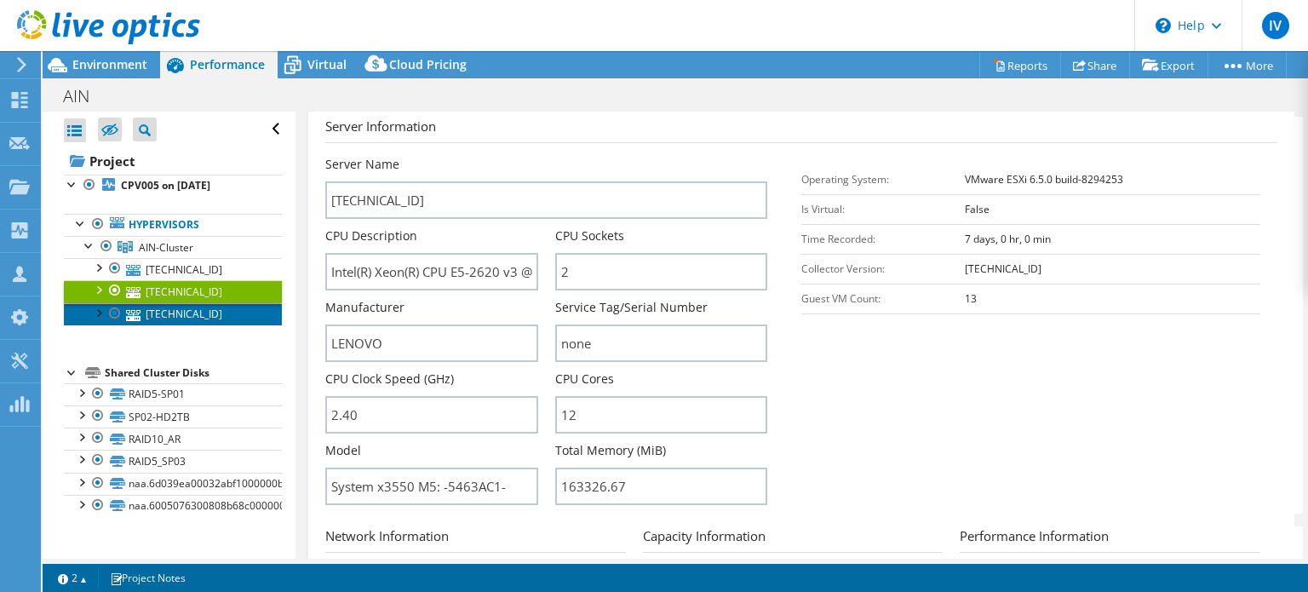
click at [175, 314] on link "[TECHNICAL_ID]" at bounding box center [173, 314] width 218 height 22
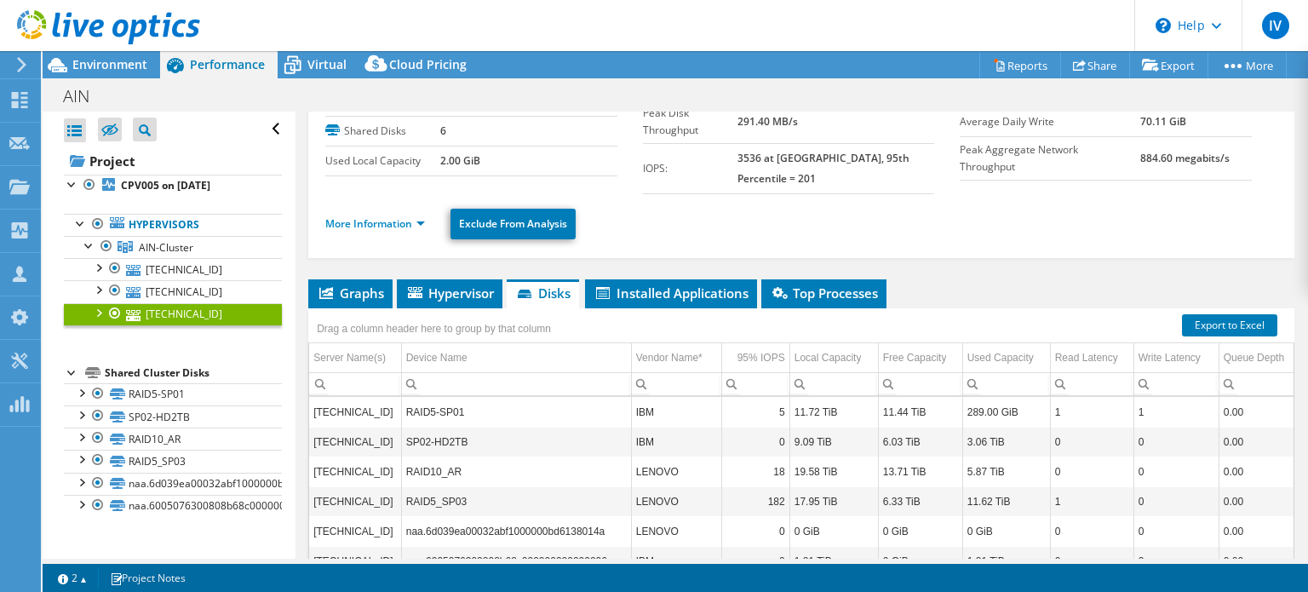
scroll to position [0, 0]
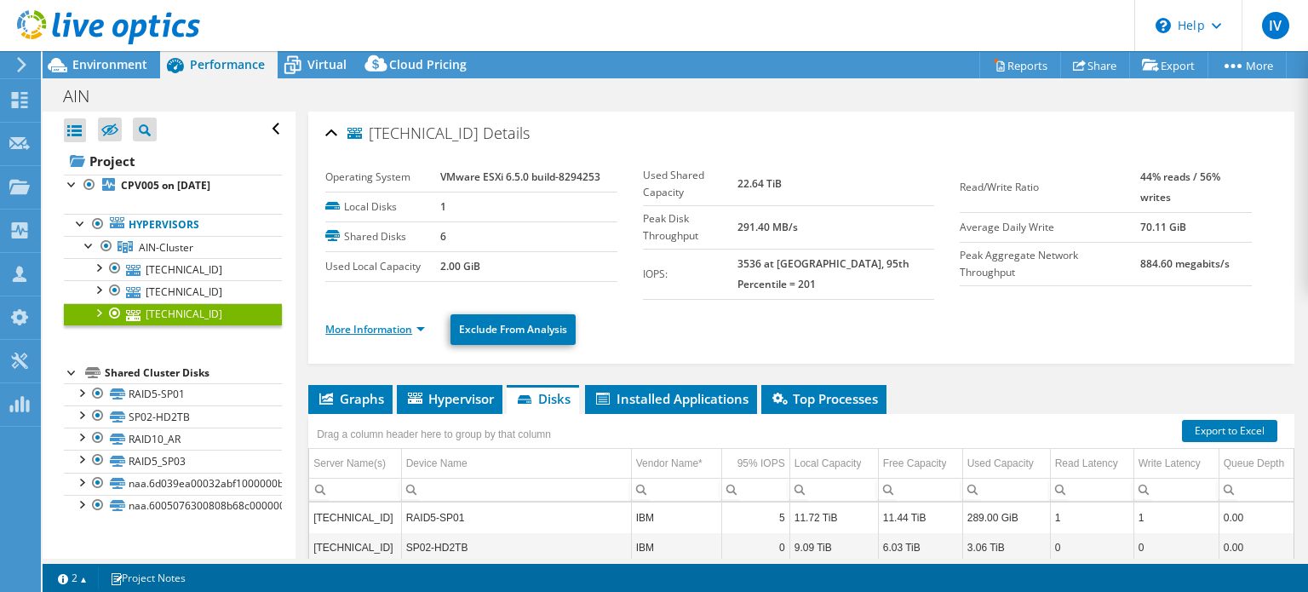
click at [410, 322] on link "More Information" at bounding box center [375, 329] width 100 height 14
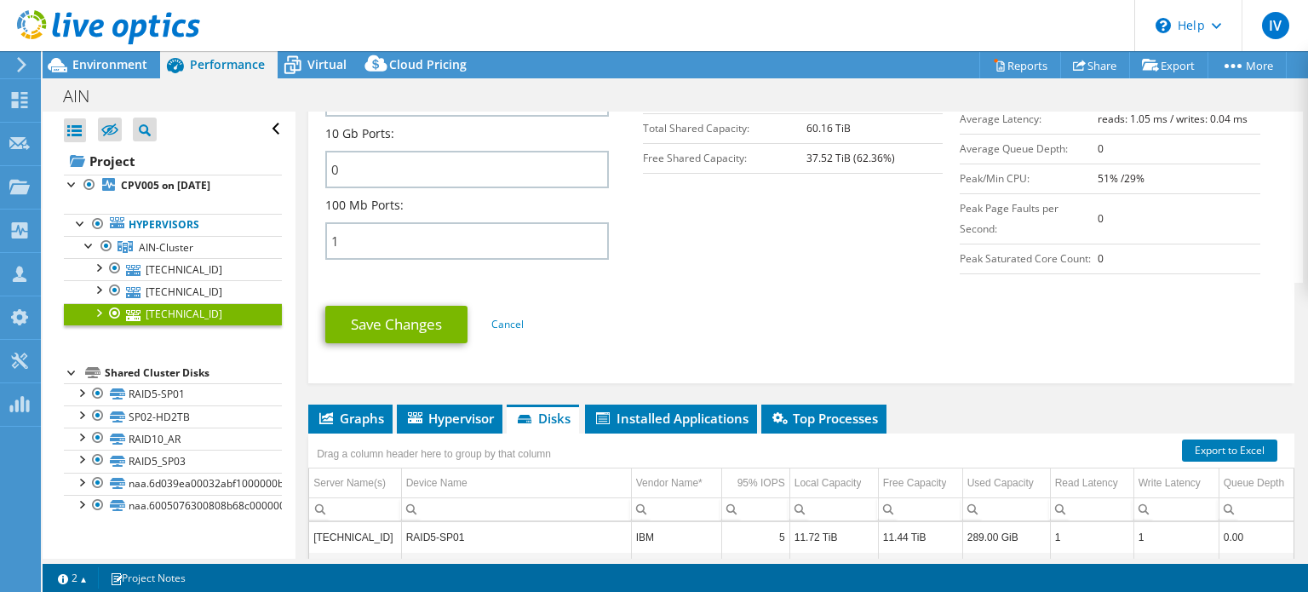
scroll to position [852, 0]
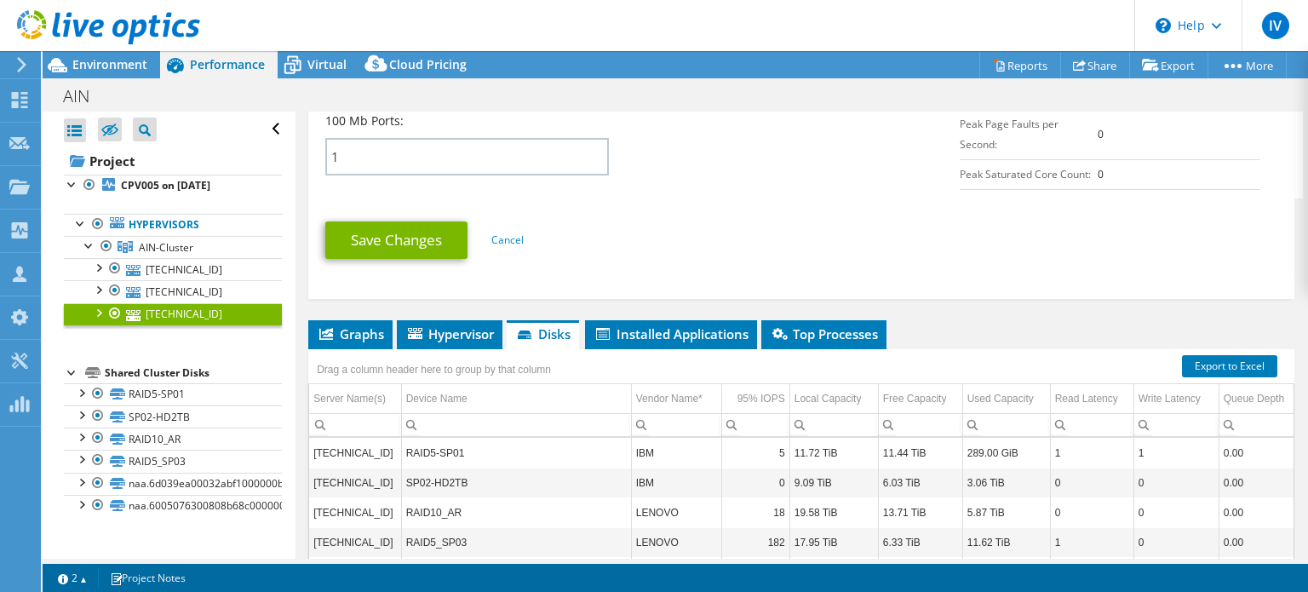
drag, startPoint x: 174, startPoint y: 240, endPoint x: 390, endPoint y: 248, distance: 216.5
click at [174, 240] on span "AIN-Cluster" at bounding box center [166, 247] width 55 height 14
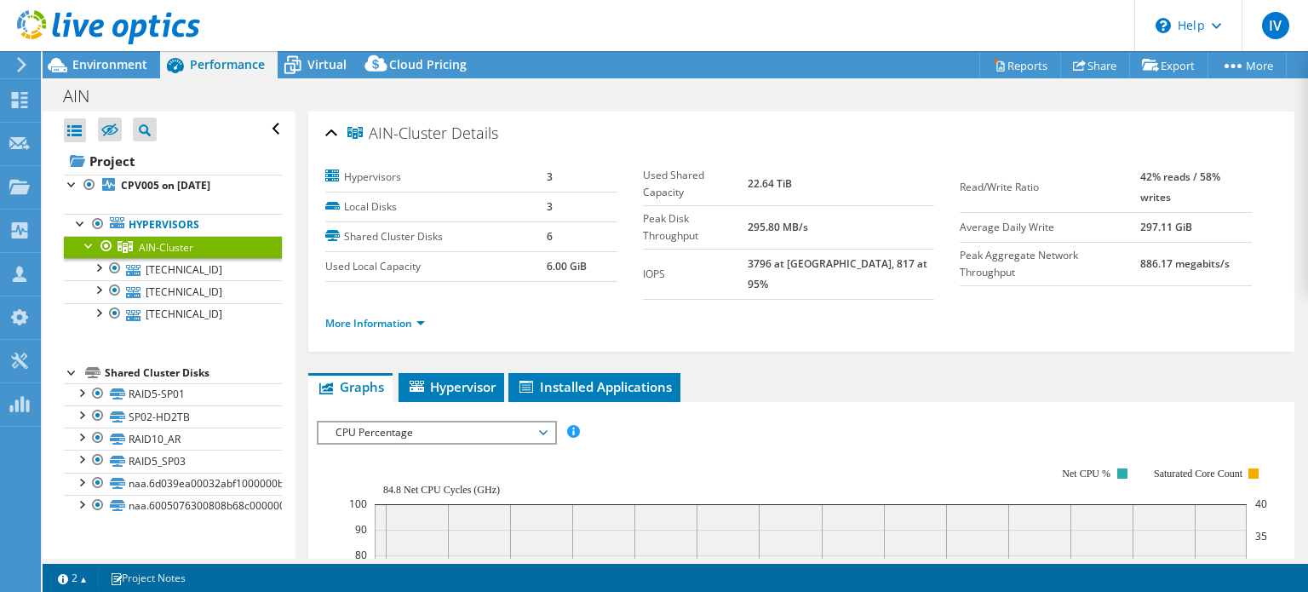
scroll to position [170, 0]
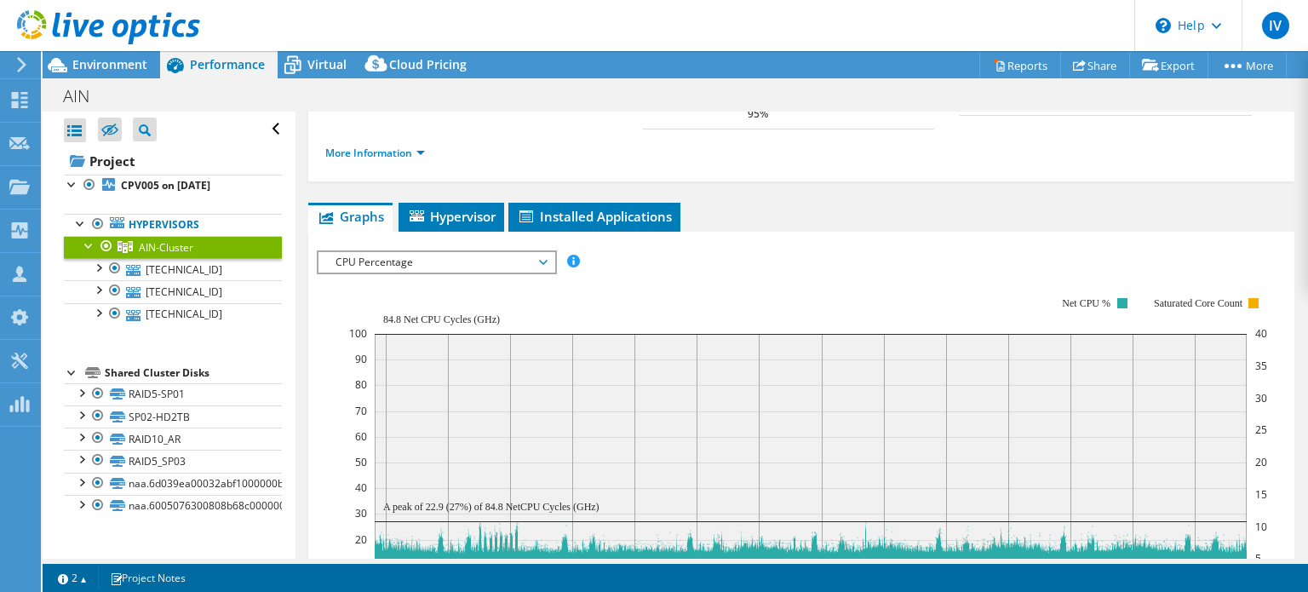
click at [462, 252] on span "CPU Percentage" at bounding box center [436, 262] width 219 height 20
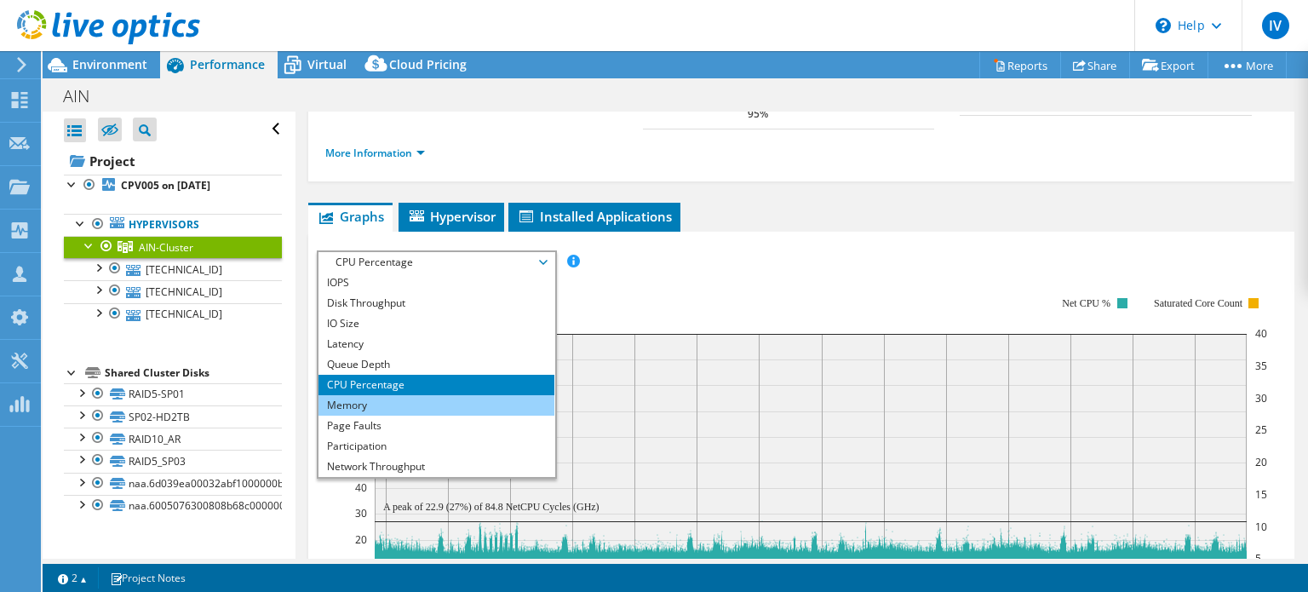
click at [391, 395] on li "Memory" at bounding box center [437, 405] width 236 height 20
